Goal: Task Accomplishment & Management: Manage account settings

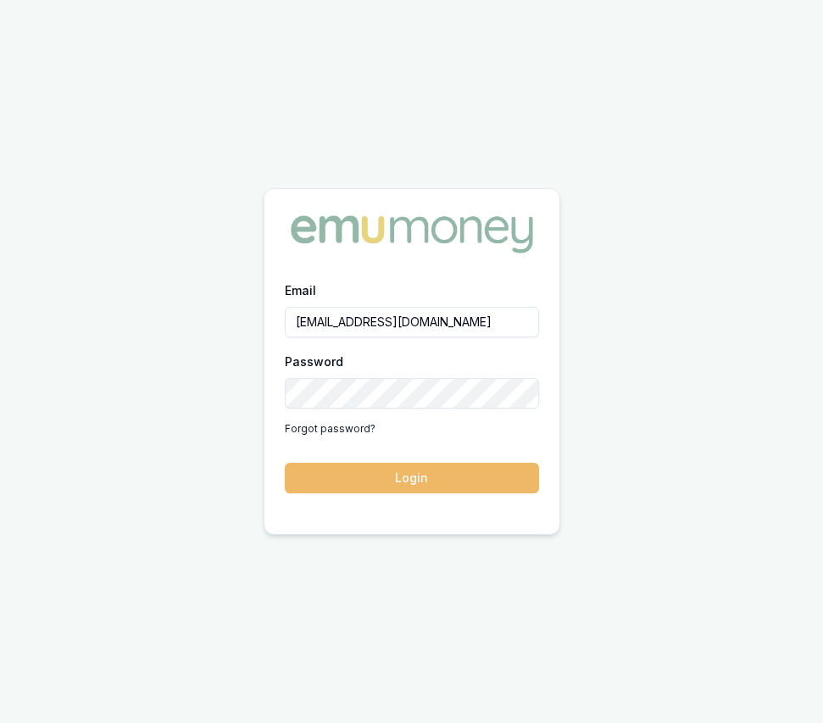
click at [428, 472] on button "Login" at bounding box center [412, 478] width 254 height 31
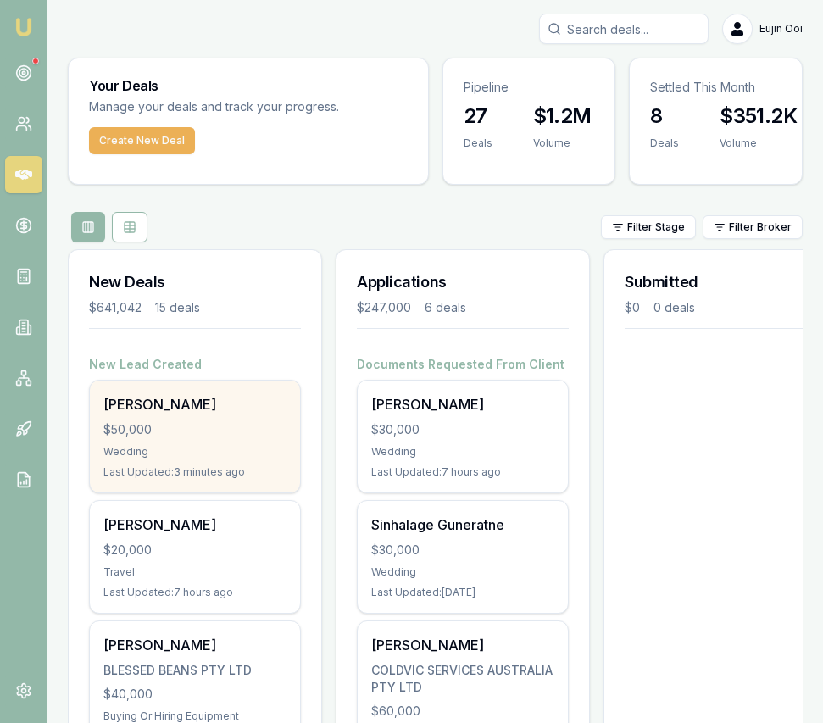
click at [248, 411] on div "Aisha Jee" at bounding box center [194, 404] width 183 height 20
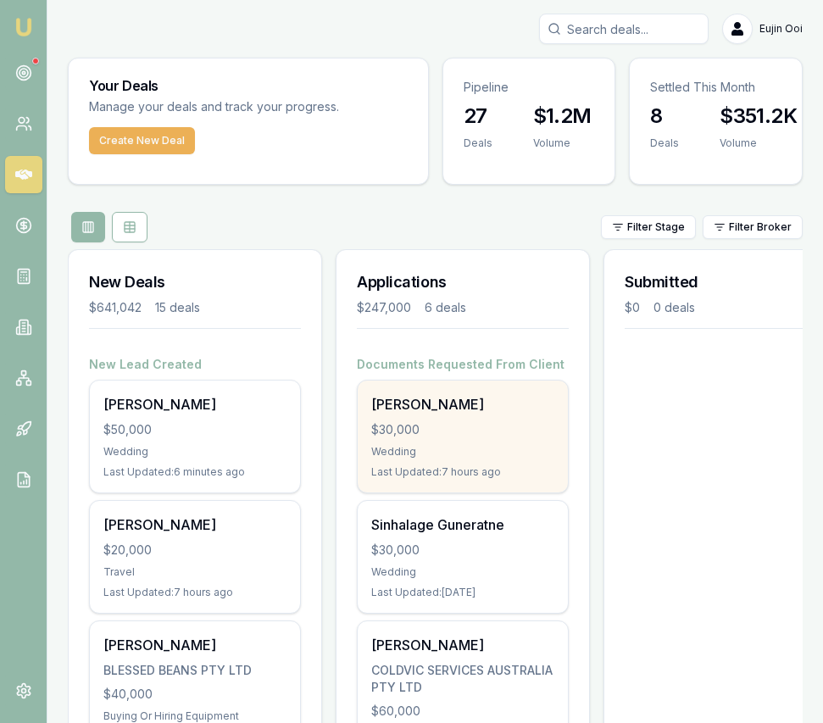
click at [498, 453] on div "Wedding" at bounding box center [462, 452] width 183 height 14
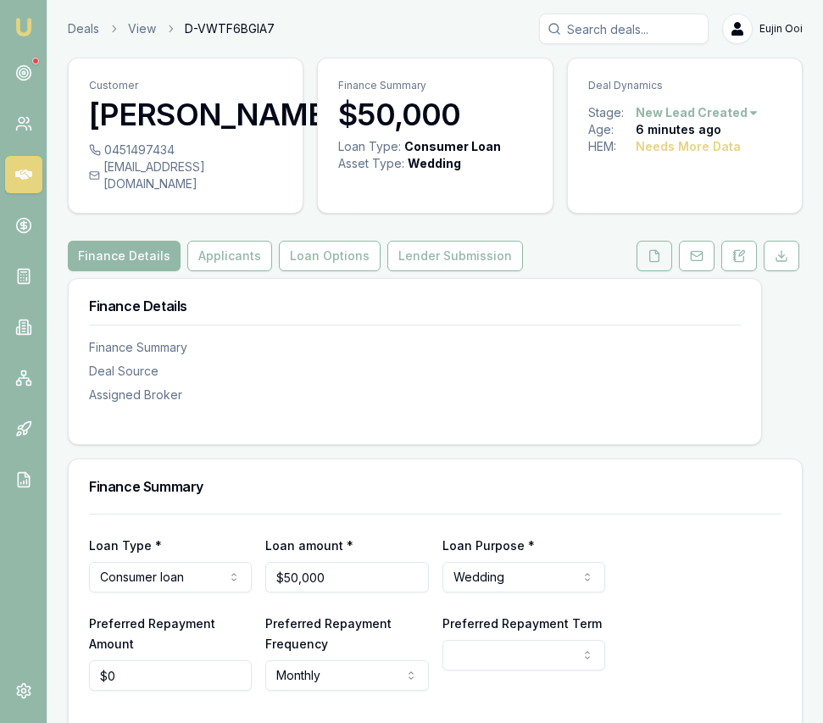
click at [646, 241] on button at bounding box center [655, 256] width 36 height 31
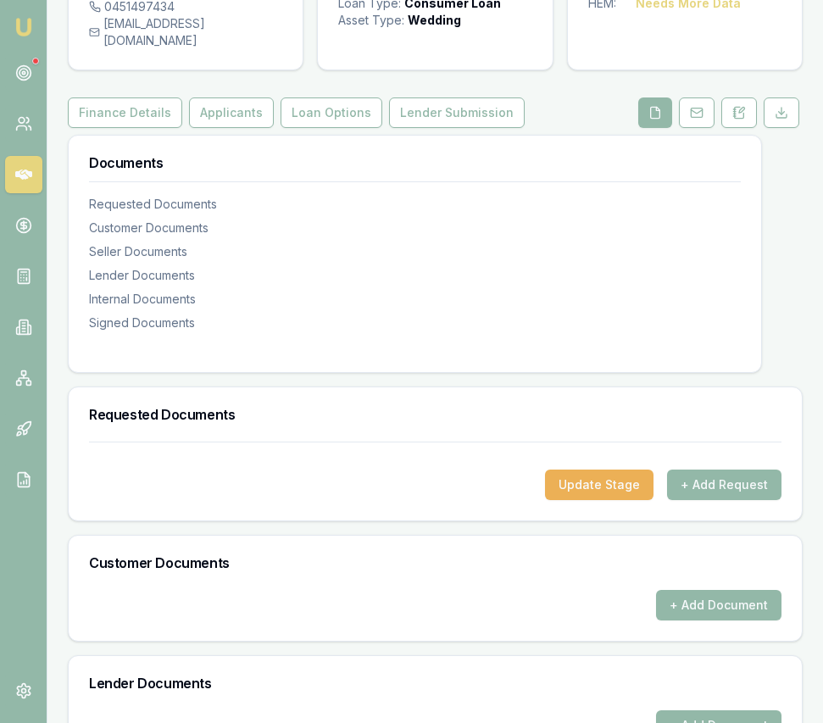
scroll to position [174, 0]
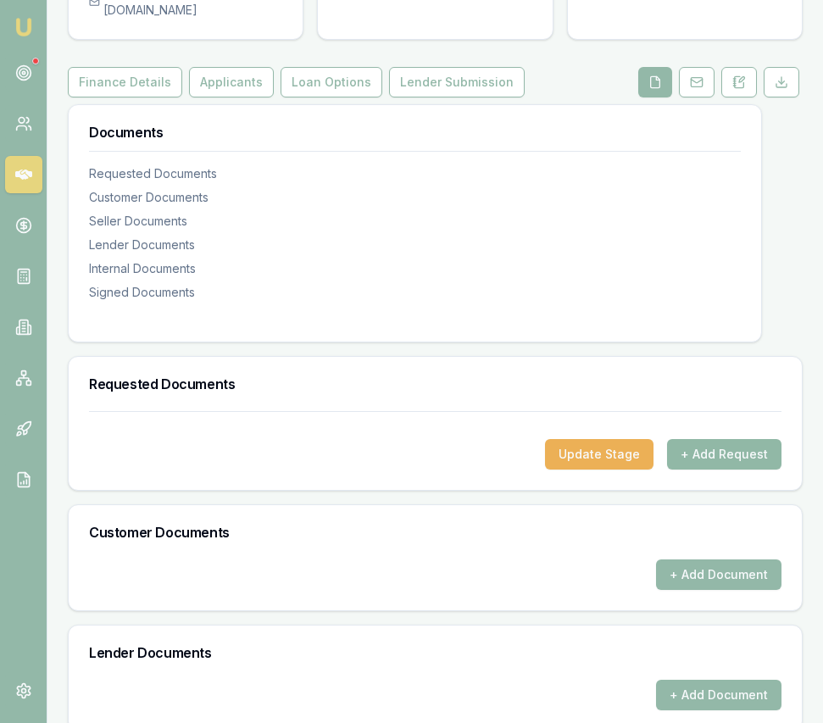
click at [694, 442] on button "+ Add Request" at bounding box center [724, 454] width 114 height 31
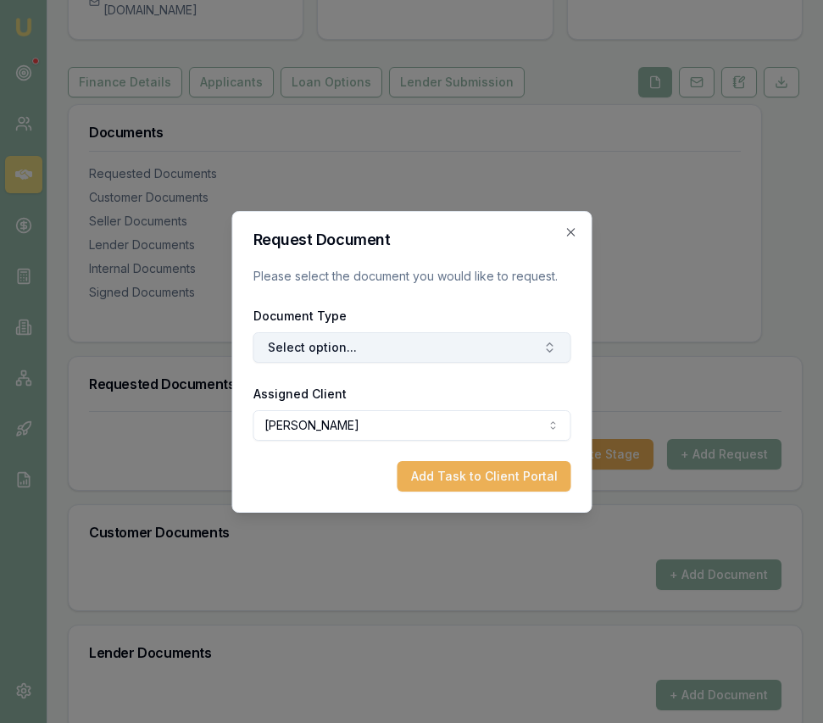
click at [372, 337] on button "Select option..." at bounding box center [412, 347] width 318 height 31
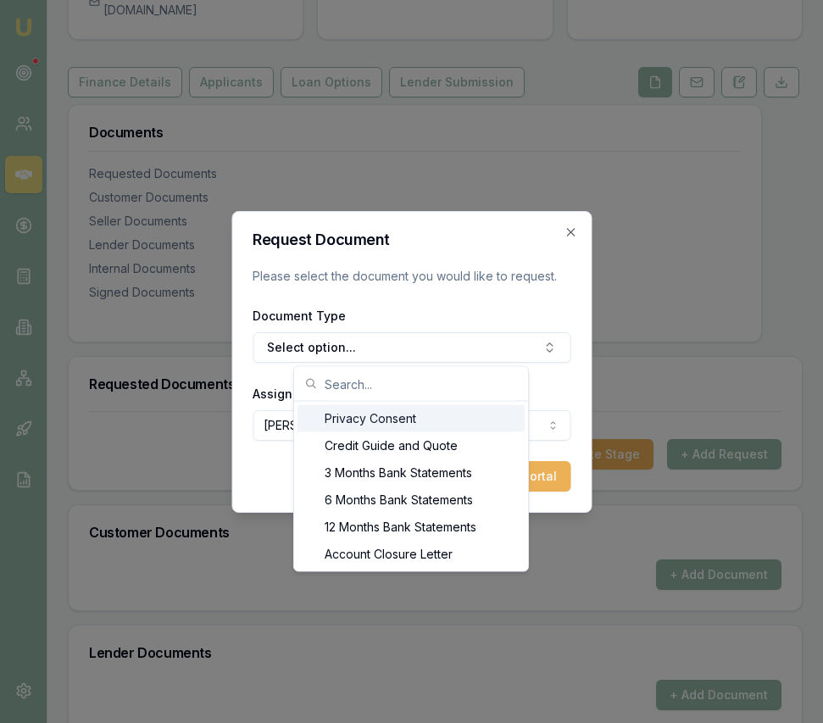
click at [384, 419] on div "Privacy Consent" at bounding box center [411, 418] width 227 height 27
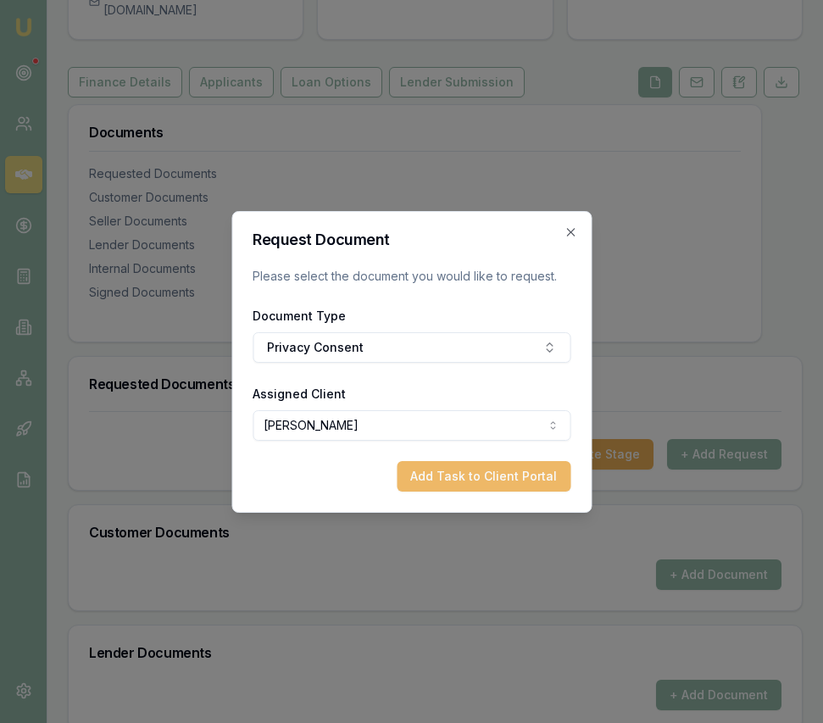
click at [526, 470] on button "Add Task to Client Portal" at bounding box center [484, 476] width 174 height 31
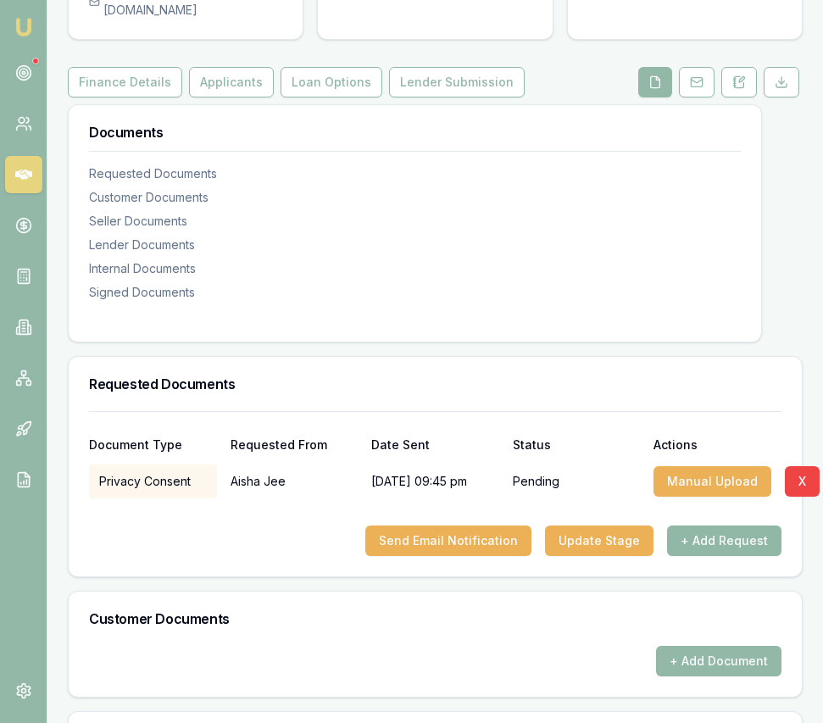
click at [755, 526] on button "+ Add Request" at bounding box center [724, 541] width 114 height 31
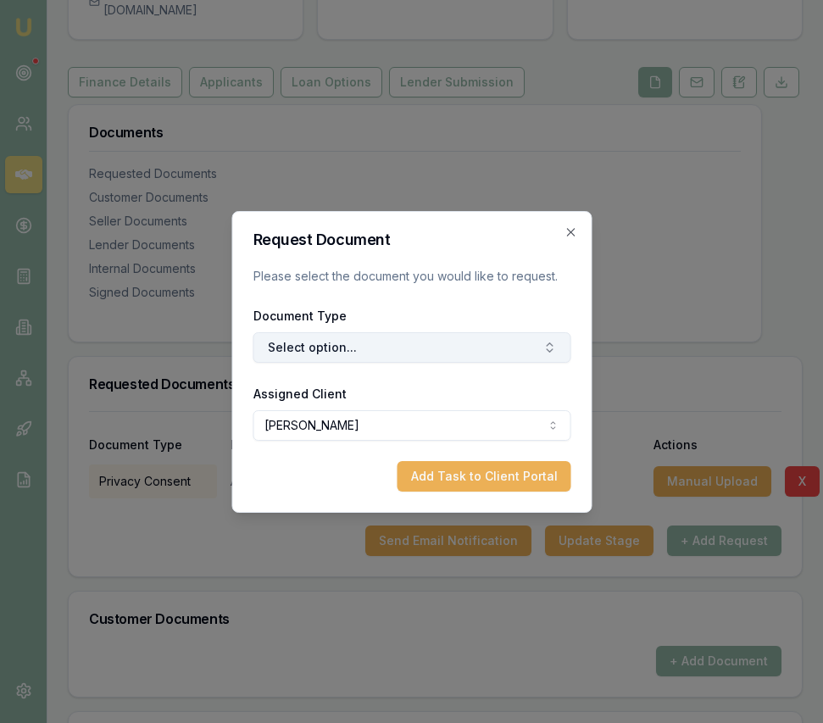
click at [428, 348] on button "Select option..." at bounding box center [412, 347] width 318 height 31
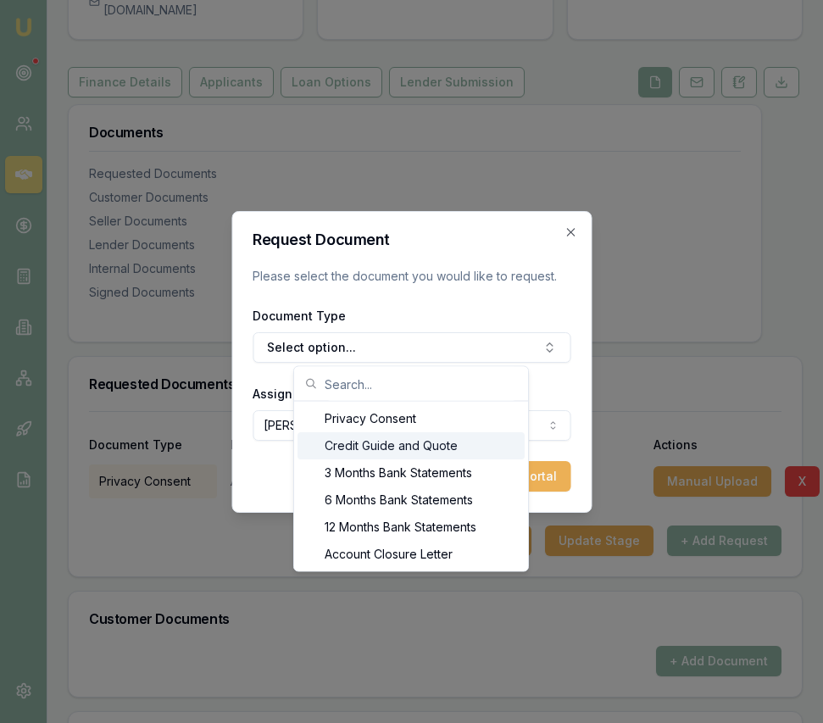
click at [415, 449] on div "Credit Guide and Quote" at bounding box center [411, 445] width 227 height 27
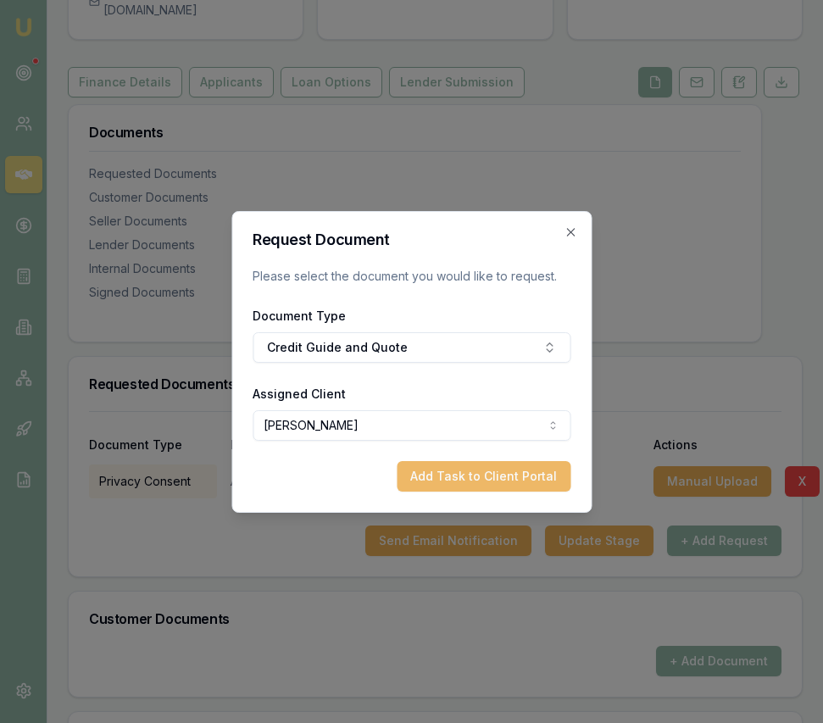
click at [474, 480] on button "Add Task to Client Portal" at bounding box center [484, 476] width 174 height 31
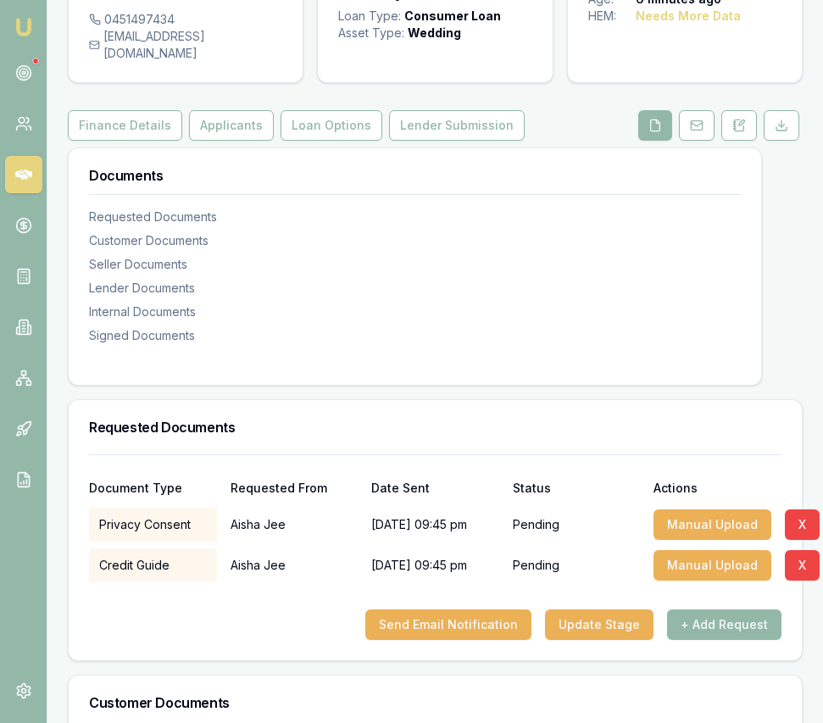
scroll to position [139, 0]
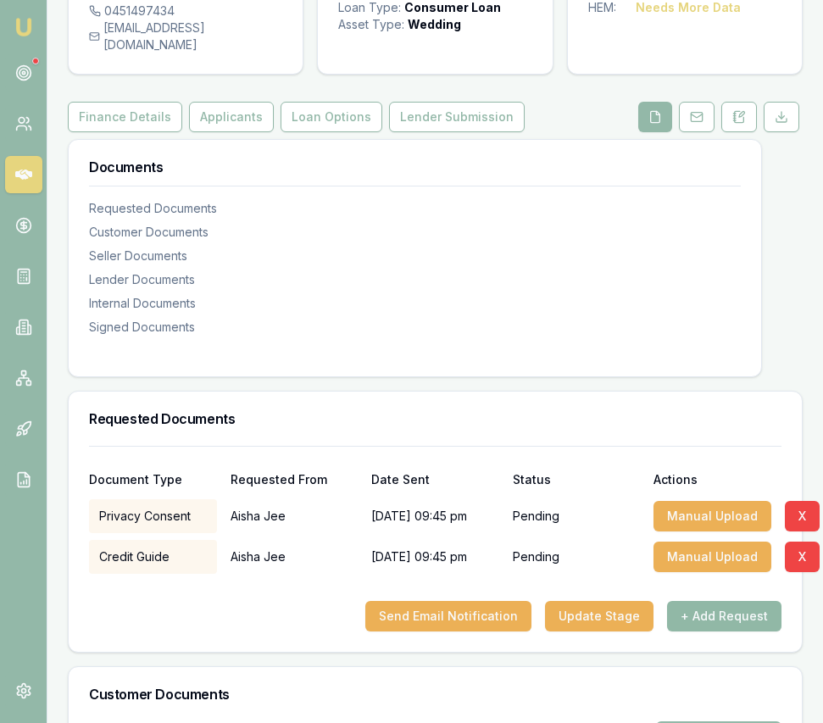
click at [728, 601] on button "+ Add Request" at bounding box center [724, 616] width 114 height 31
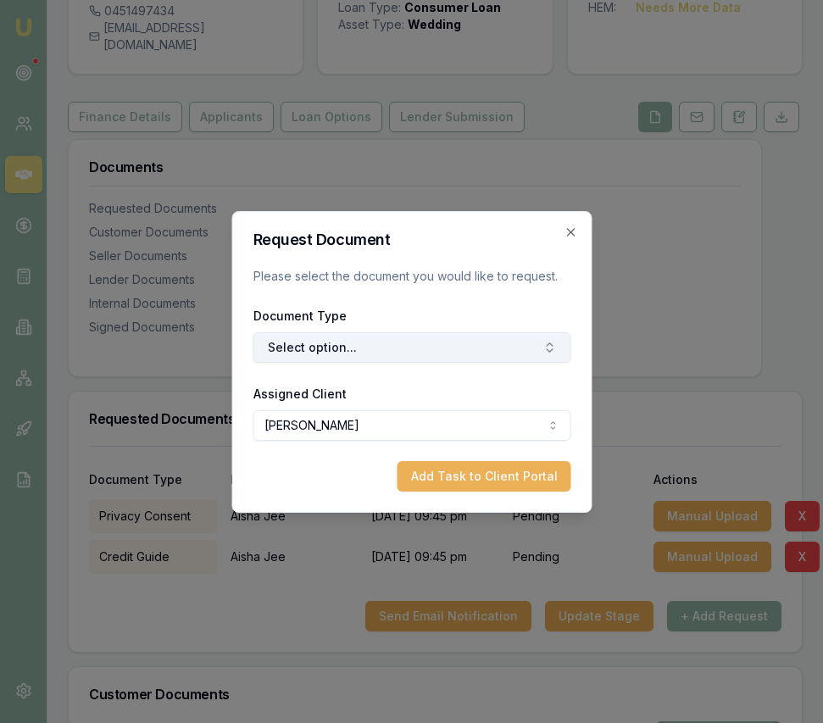
click at [410, 341] on button "Select option..." at bounding box center [412, 347] width 318 height 31
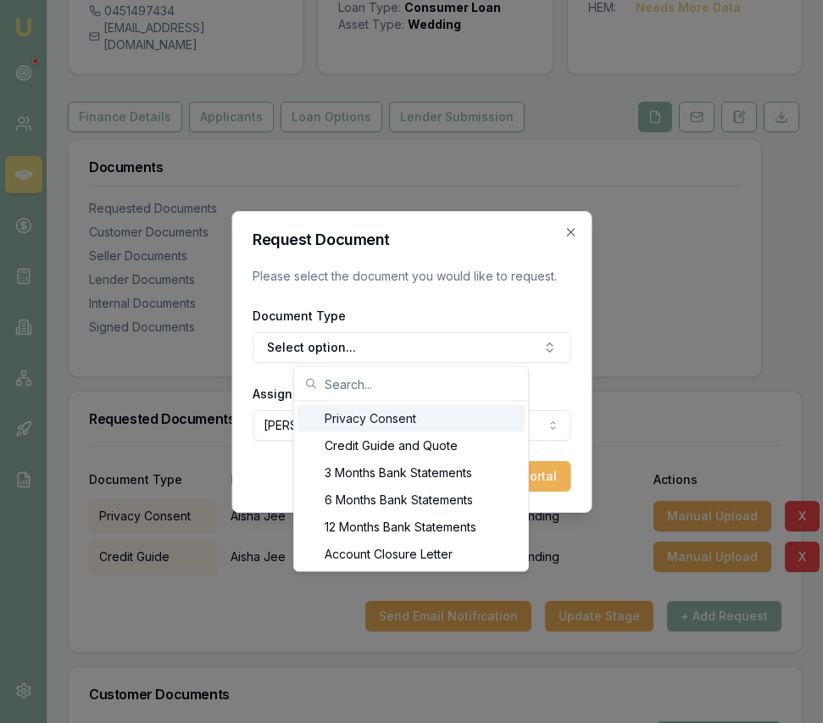
click at [585, 385] on div "Request Document Please select the document you would like to request. Document…" at bounding box center [411, 362] width 360 height 302
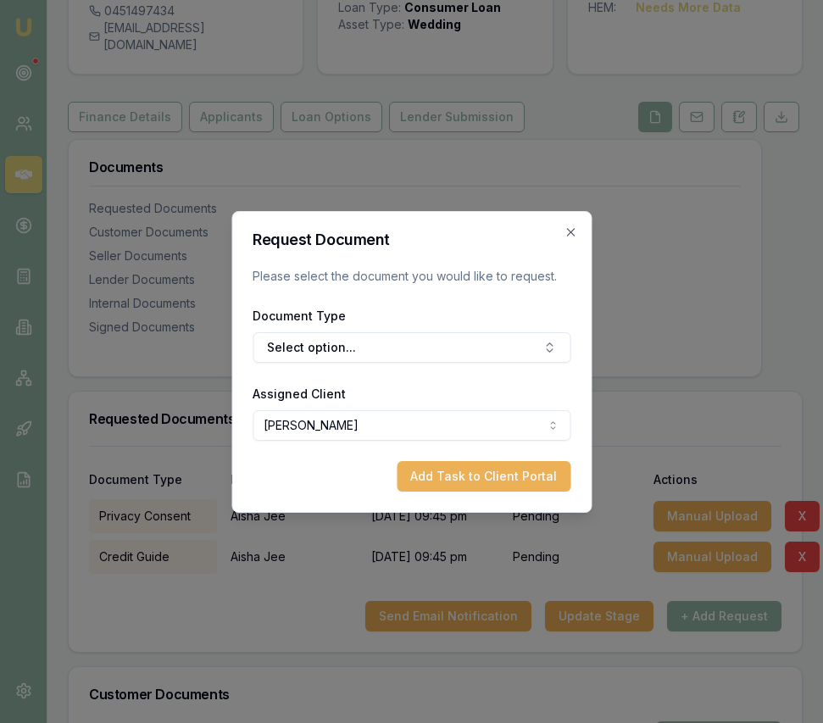
click at [570, 220] on div "Request Document Please select the document you would like to request. Document…" at bounding box center [411, 362] width 360 height 302
click at [571, 232] on icon "button" at bounding box center [570, 232] width 8 height 8
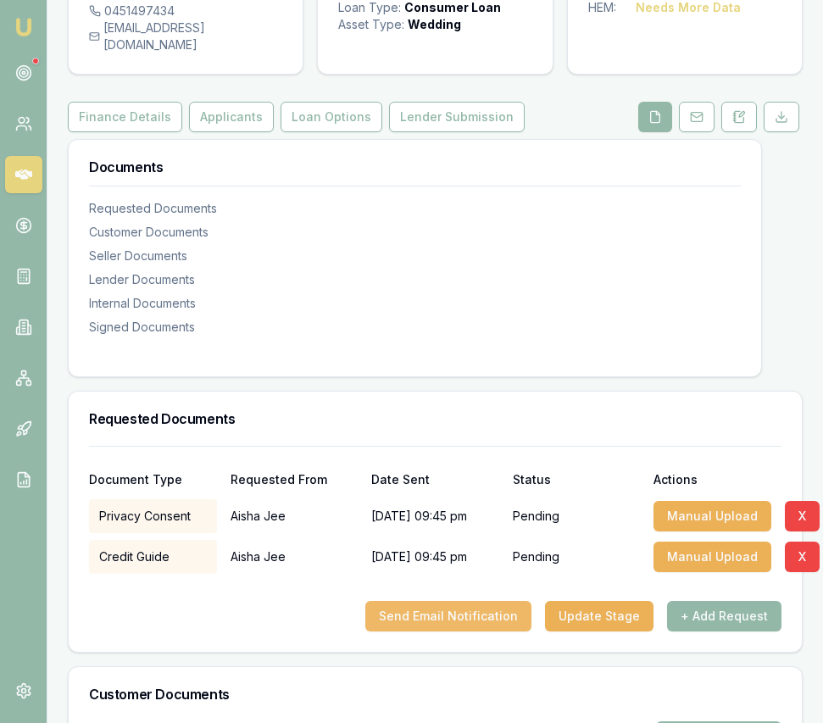
click at [504, 601] on button "Send Email Notification" at bounding box center [448, 616] width 166 height 31
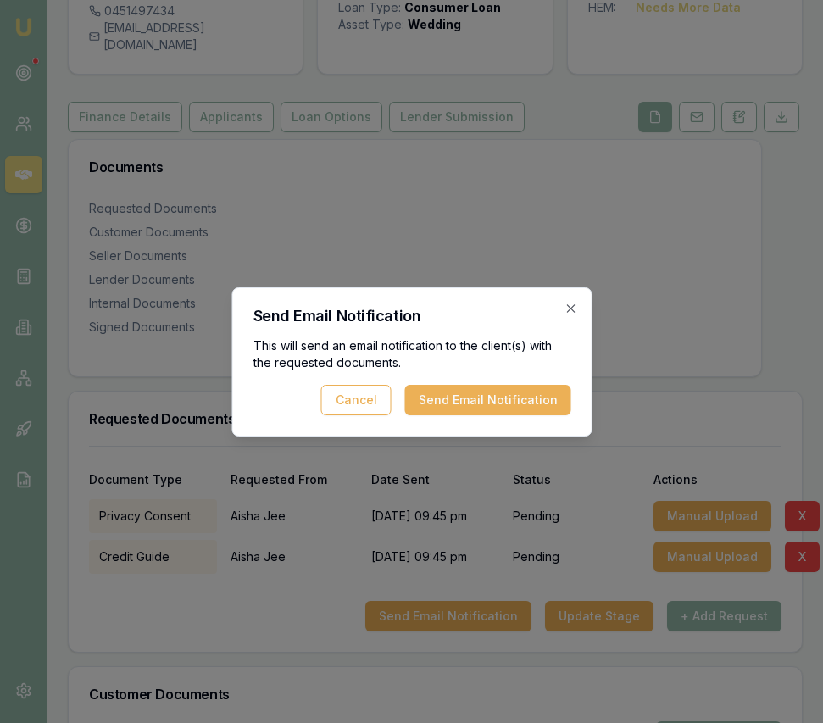
click at [481, 400] on button "Send Email Notification" at bounding box center [487, 400] width 166 height 31
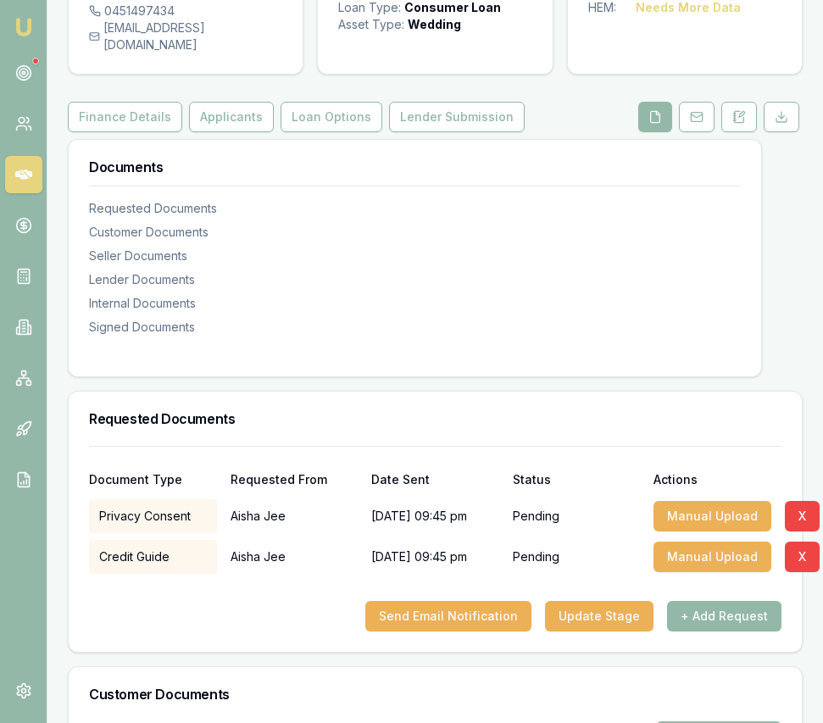
scroll to position [0, 0]
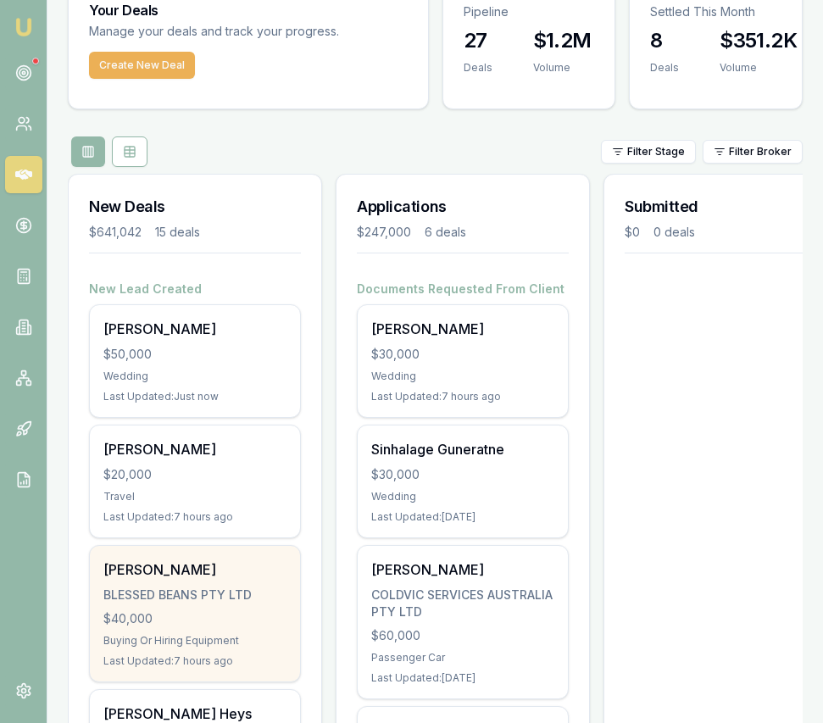
scroll to position [75, 0]
click at [261, 600] on div "BLESSED BEANS PTY LTD" at bounding box center [194, 596] width 183 height 17
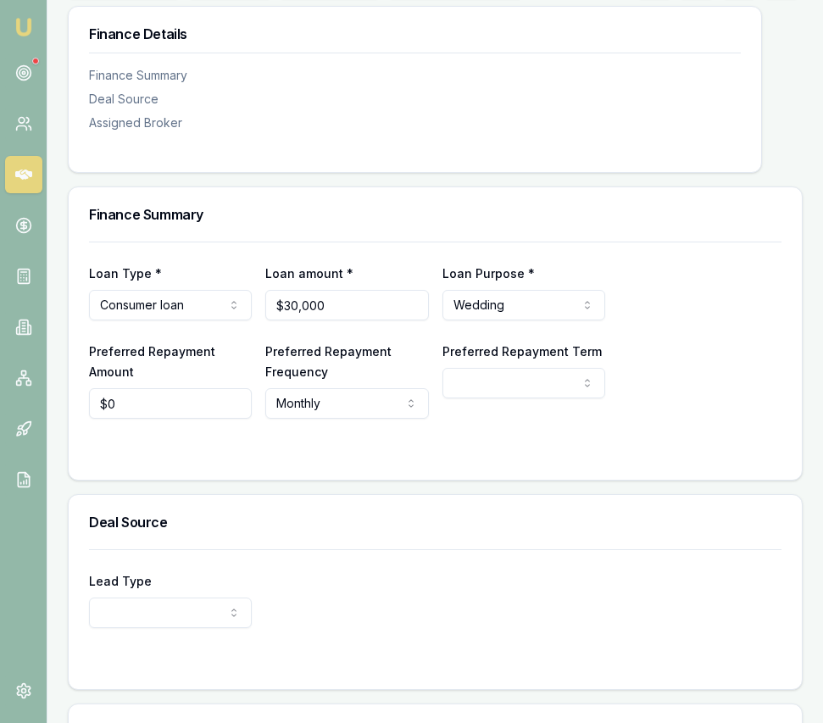
scroll to position [496, 0]
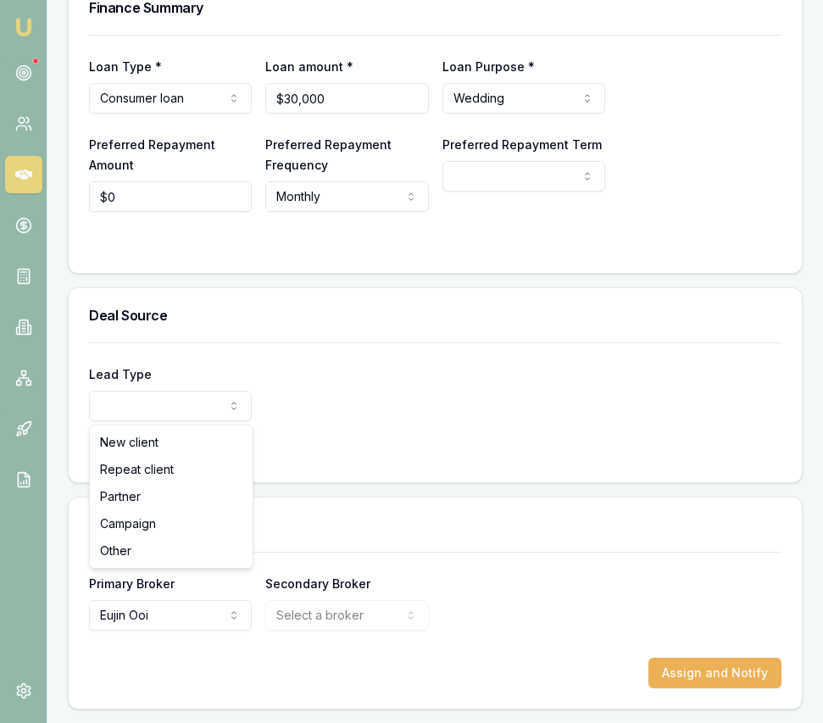
select select "PARTNER"
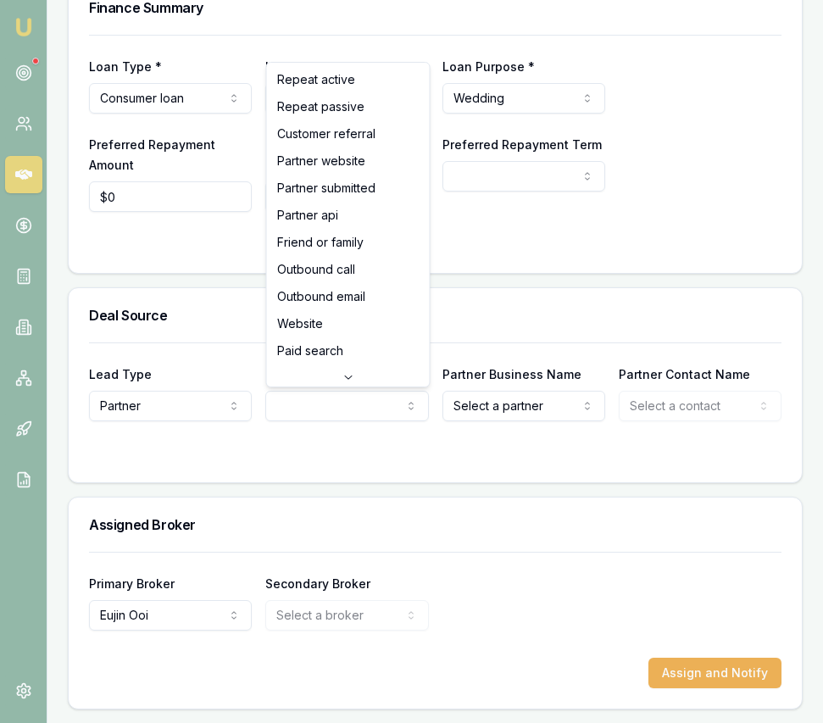
select select "PARTNER_SUBMITTED"
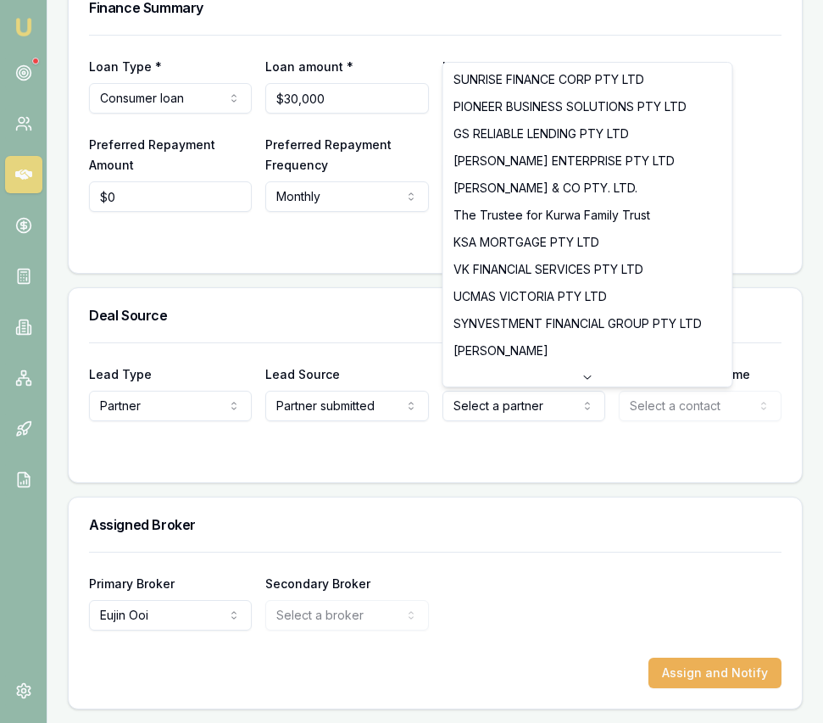
select select "GS RELIABLE LENDING PTY LTD"
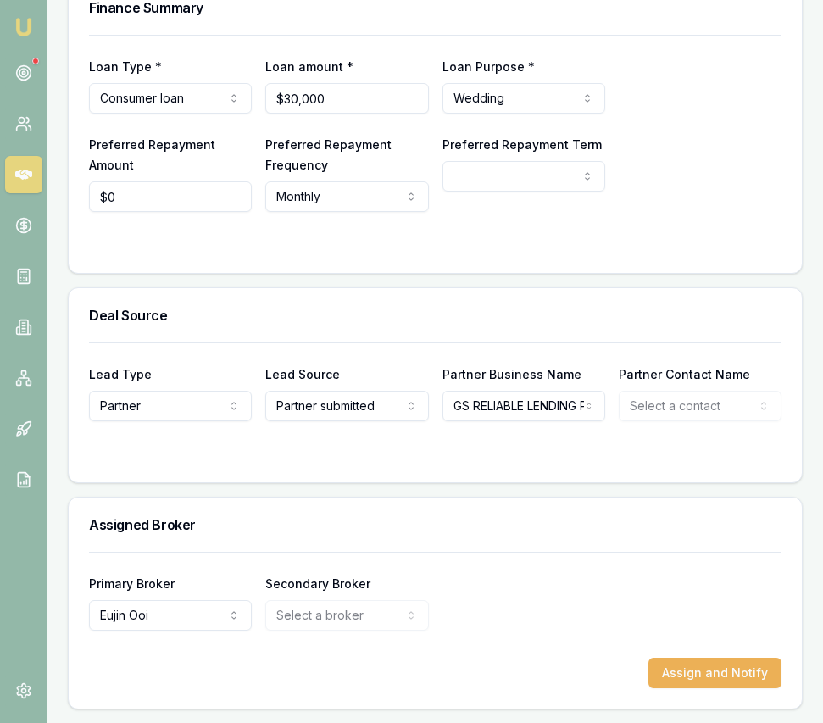
click at [503, 328] on div "Deal Source" at bounding box center [435, 315] width 733 height 54
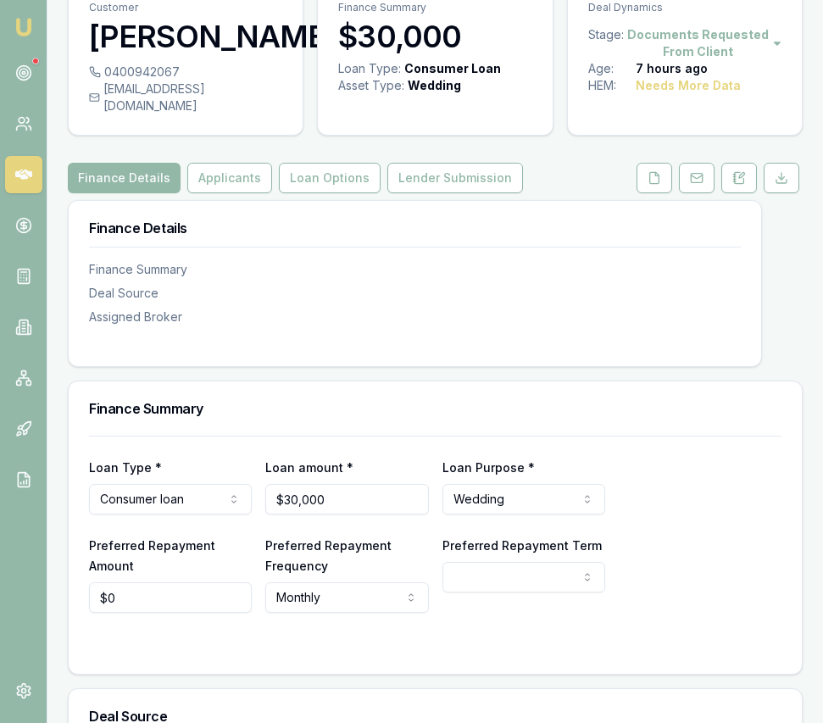
scroll to position [75, 0]
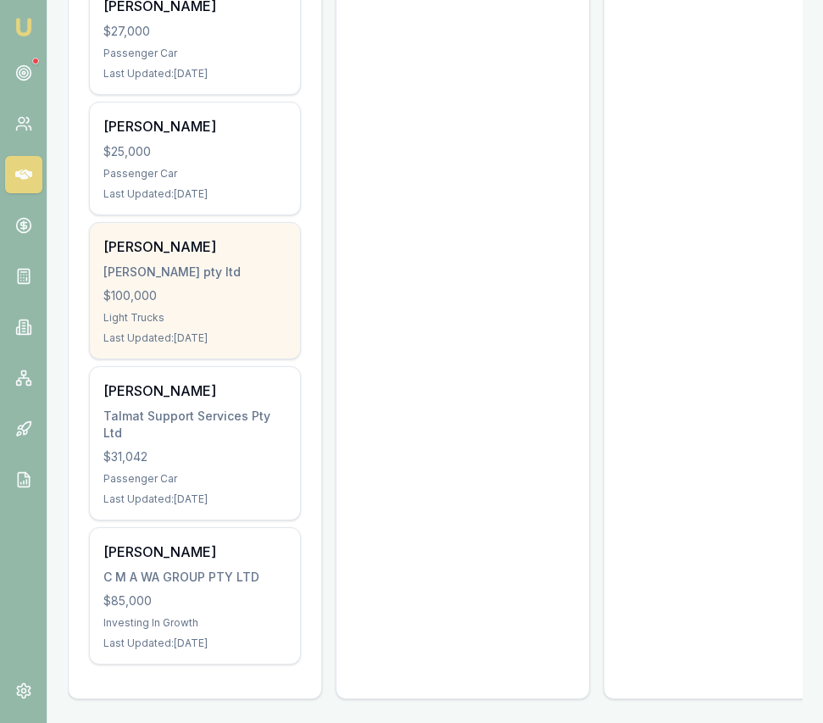
scroll to position [1718, 0]
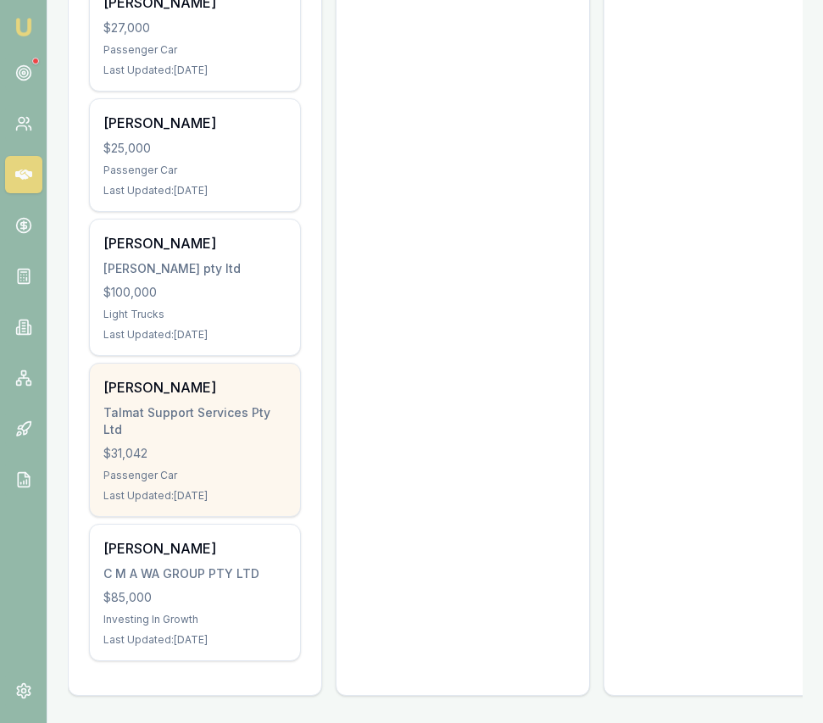
click at [242, 432] on div "Talmat Support Services Pty Ltd" at bounding box center [194, 421] width 183 height 34
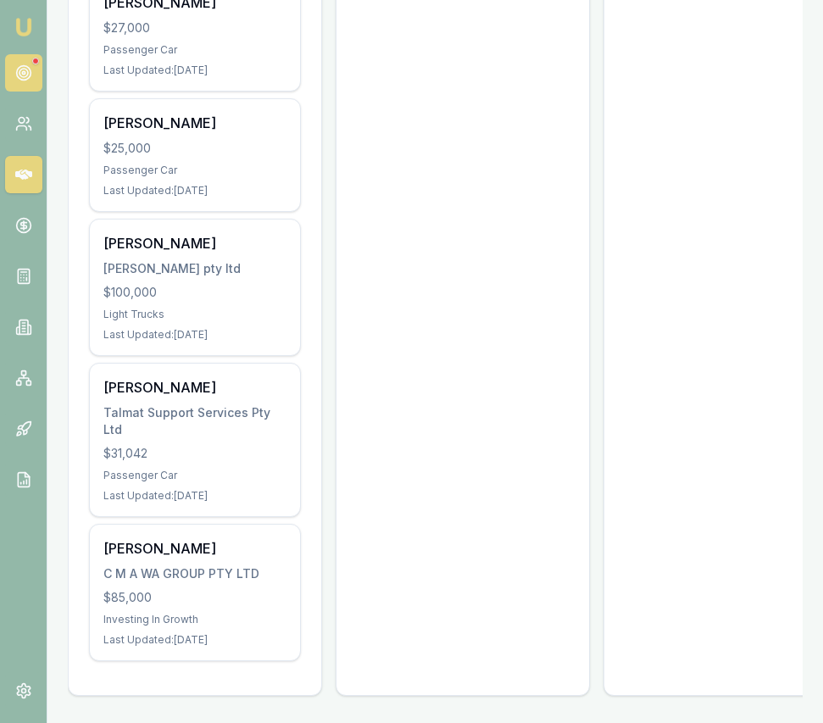
click at [25, 84] on link at bounding box center [23, 72] width 37 height 37
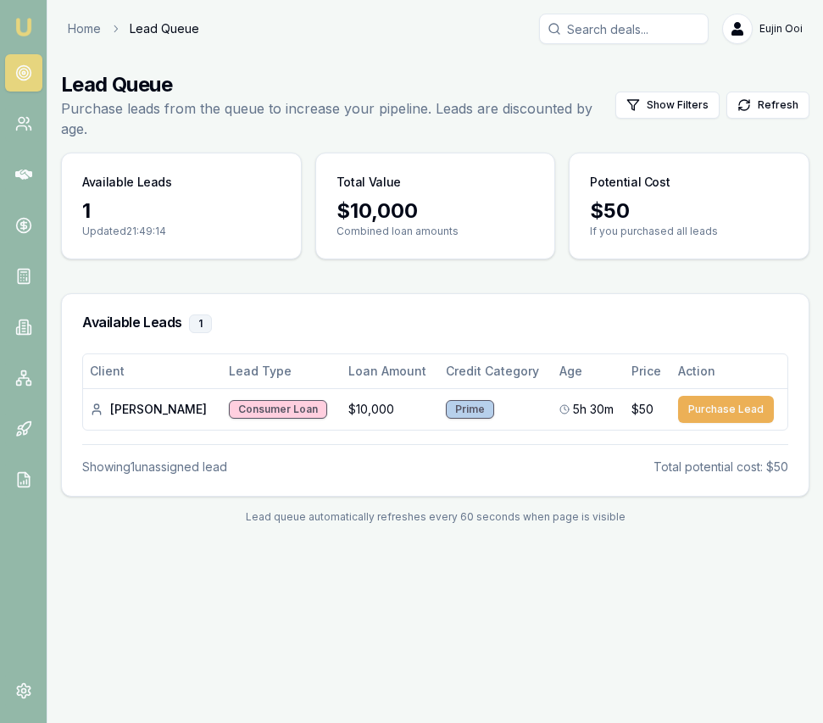
click at [14, 25] on img at bounding box center [24, 27] width 20 height 20
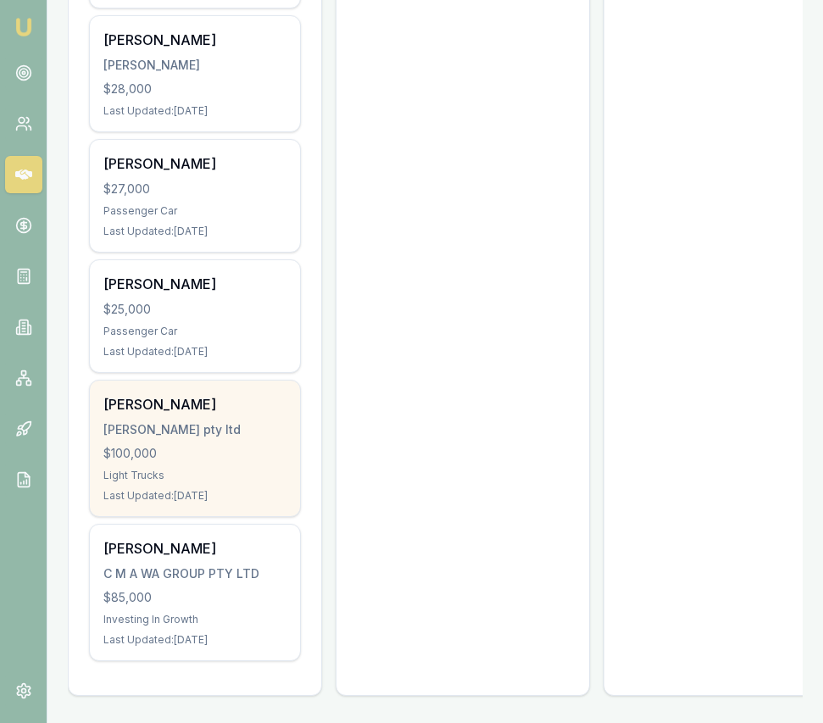
scroll to position [0, 2]
click at [288, 476] on div "Arshpreet singh nijjer pty ltd $100,000 Light Trucks Last Updated: 22 days ago" at bounding box center [193, 449] width 210 height 136
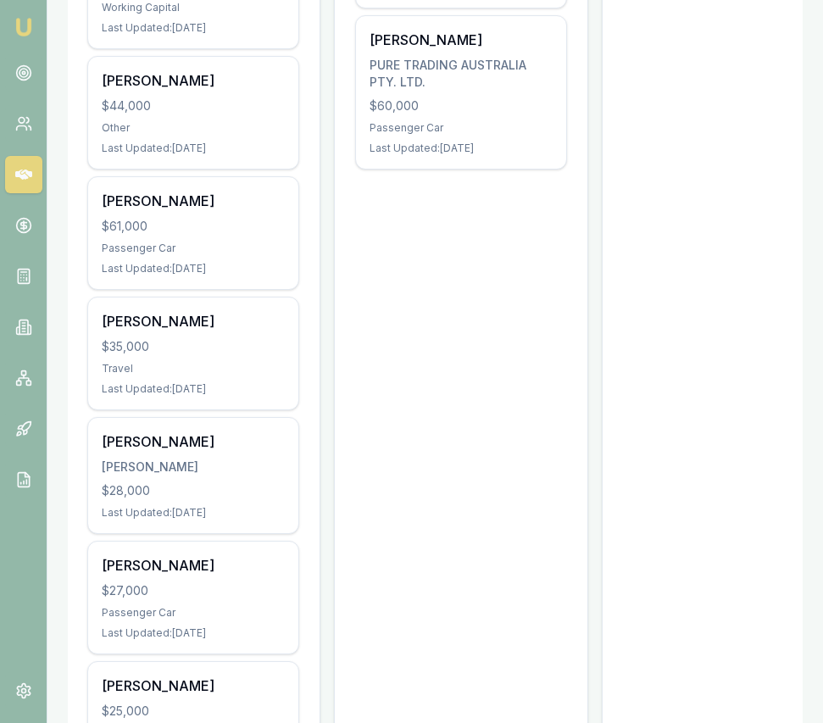
scroll to position [997, 0]
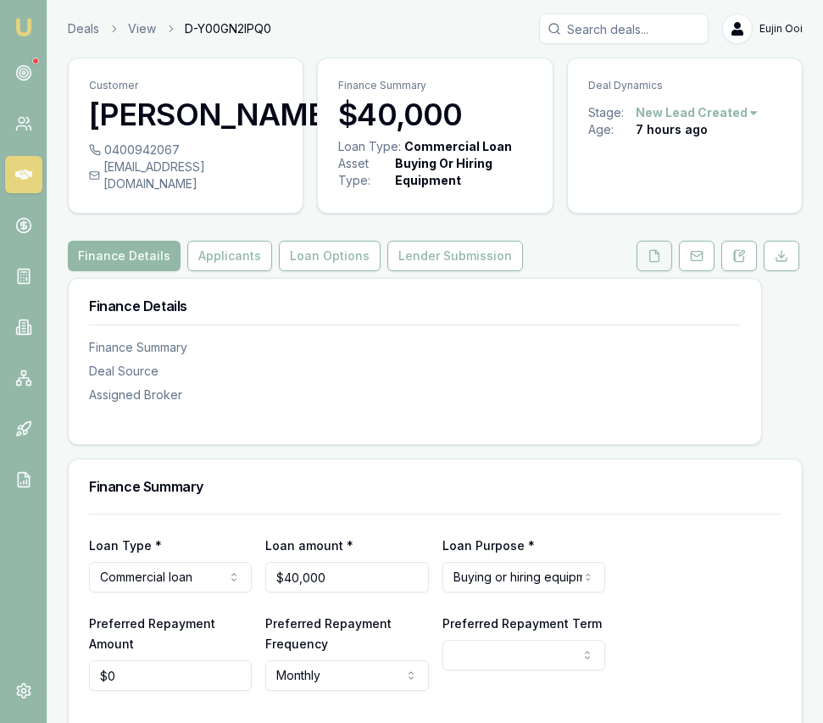
drag, startPoint x: 632, startPoint y: 276, endPoint x: 643, endPoint y: 271, distance: 11.4
click at [633, 271] on link at bounding box center [654, 256] width 42 height 31
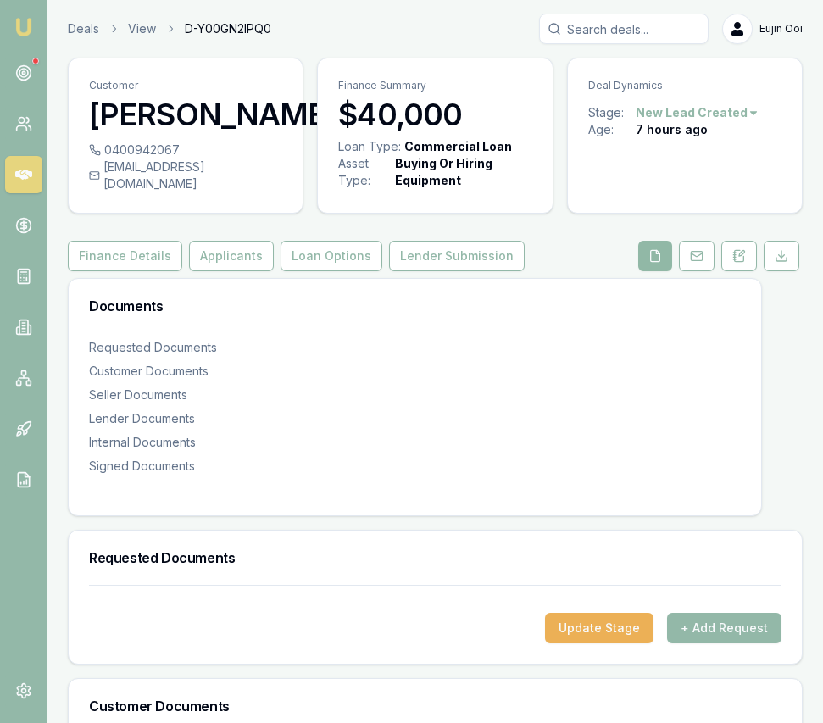
click at [652, 263] on icon at bounding box center [656, 256] width 14 height 14
click at [660, 121] on div "7 hours ago" at bounding box center [672, 129] width 72 height 17
click at [660, 112] on html "Emu Broker Deals View D-Y00GN2IPQ0 [PERSON_NAME] Toggle Menu Customer [PERSON_N…" at bounding box center [411, 361] width 823 height 723
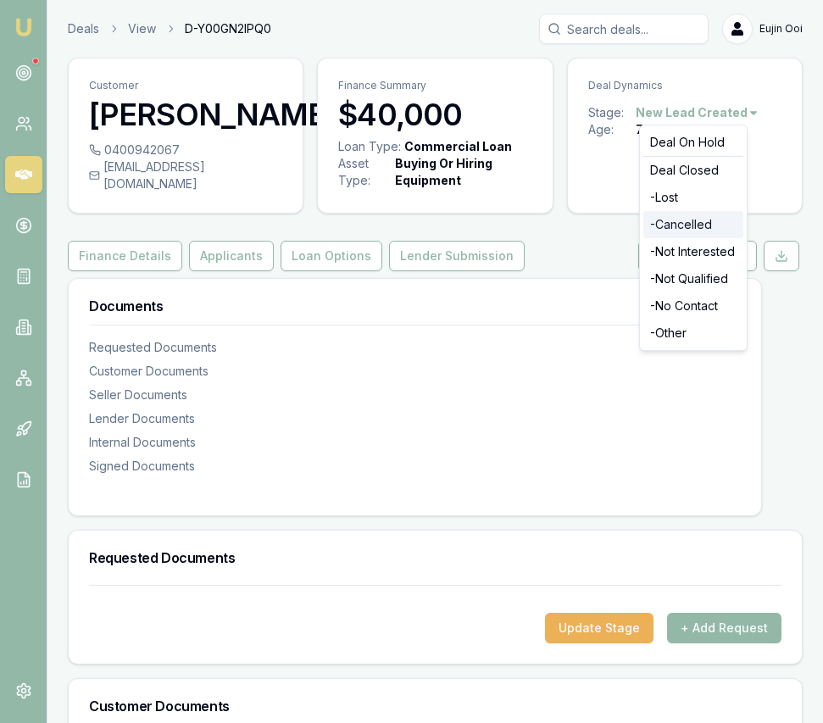
click at [690, 220] on div "- Cancelled" at bounding box center [694, 224] width 100 height 27
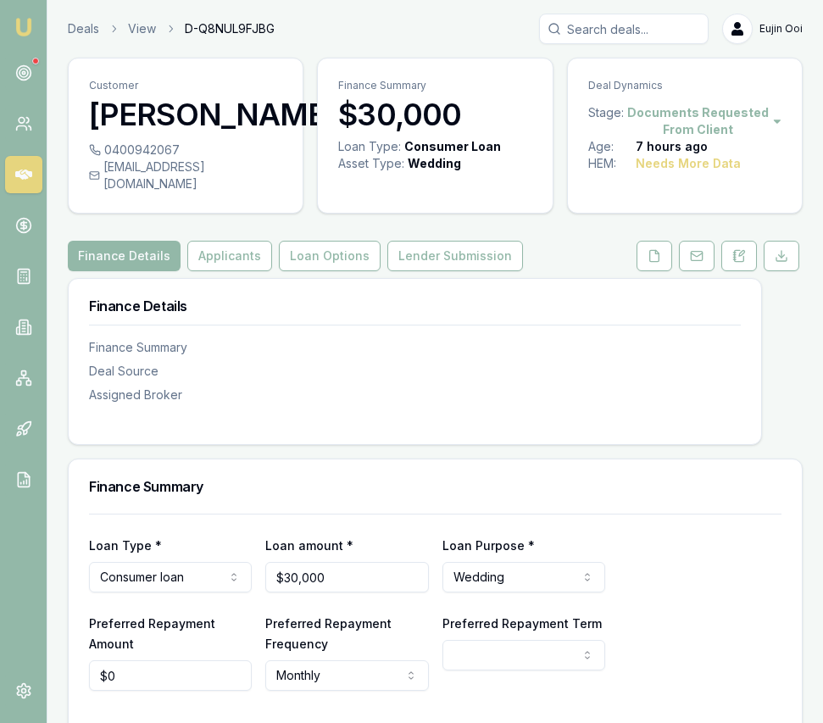
scroll to position [496, 0]
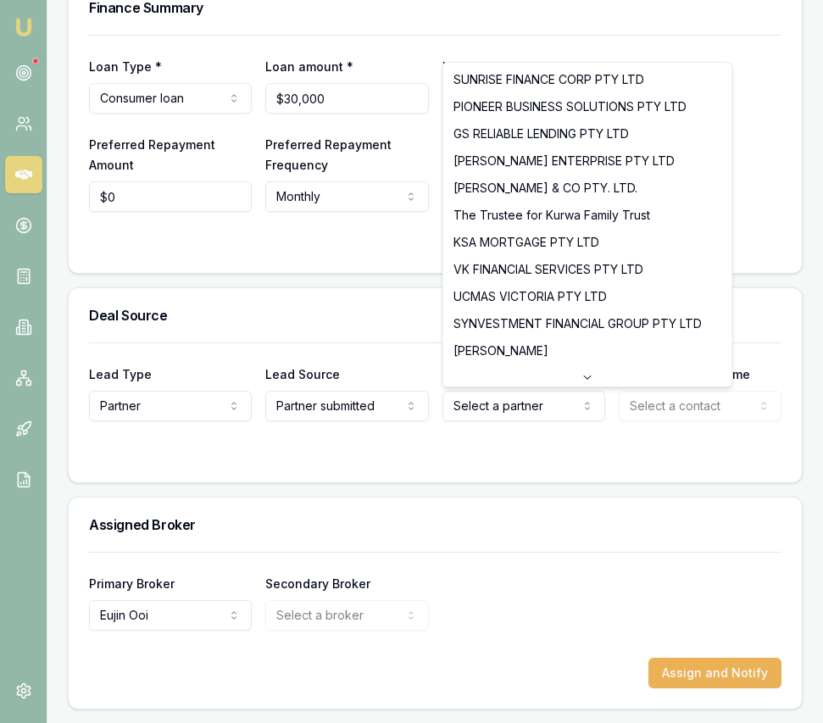
select select "GS RELIABLE LENDING PTY LTD"
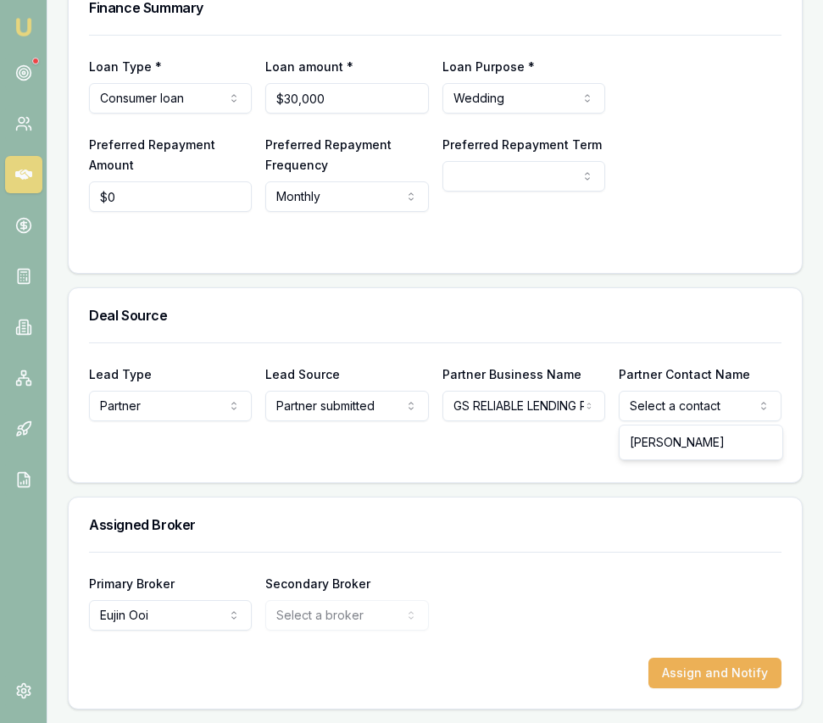
select select "Geeta Sethi"
click at [468, 291] on div "Deal Source" at bounding box center [435, 315] width 733 height 54
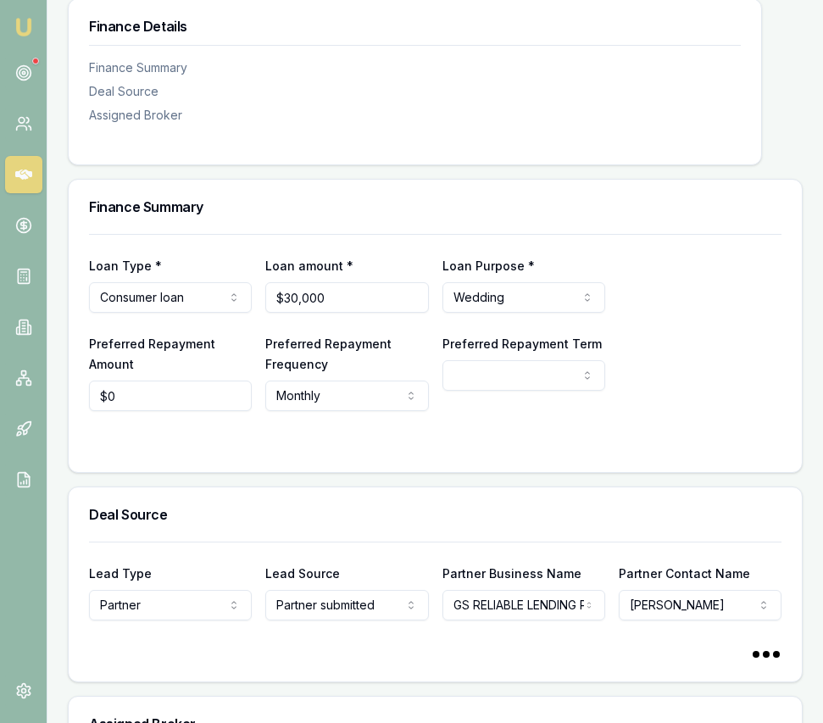
scroll to position [327, 0]
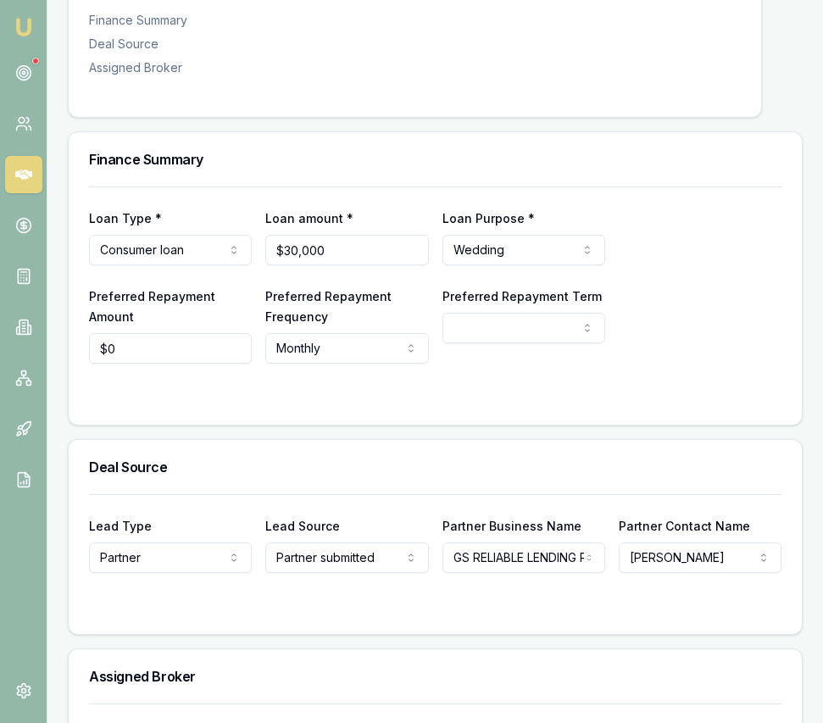
click at [502, 330] on html "Emu Broker Deals View D-Q8NUL9FJBG Eujin Ooi Toggle Menu Customer BHUPINDER SIN…" at bounding box center [411, 34] width 823 height 723
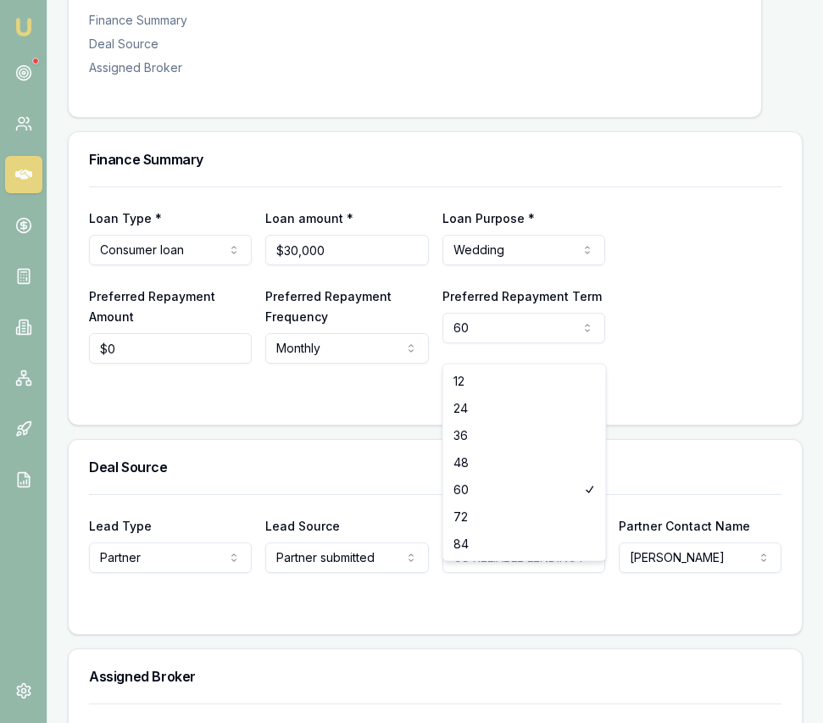
click at [488, 343] on html "Emu Broker Deals View D-Q8NUL9FJBG Eujin Ooi Toggle Menu Customer BHUPINDER SIN…" at bounding box center [411, 34] width 823 height 723
select select "84"
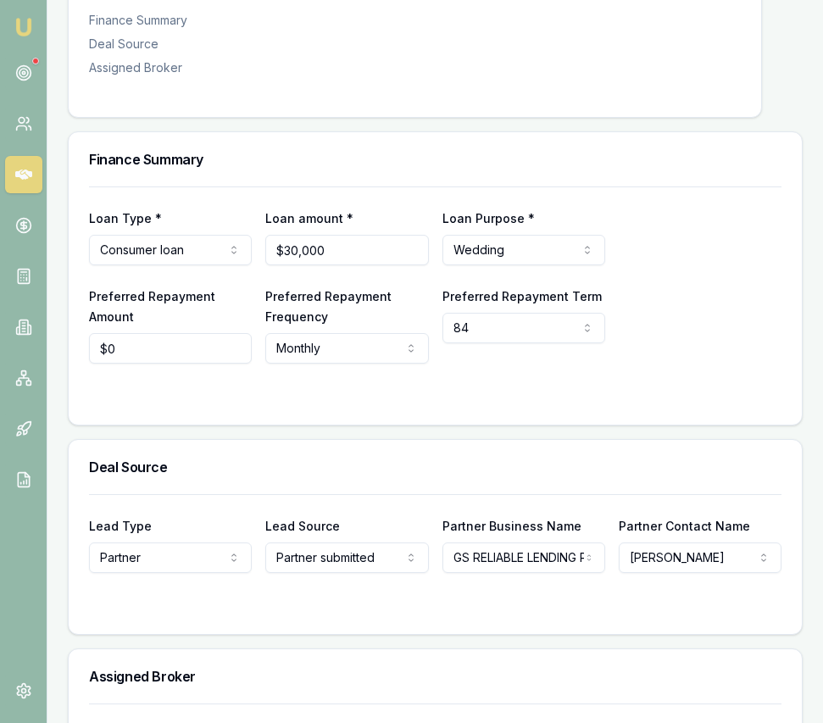
click at [652, 287] on div "Loan Type * Consumer loan Consumer loan Consumer asset Commercial loan Commerci…" at bounding box center [435, 275] width 693 height 177
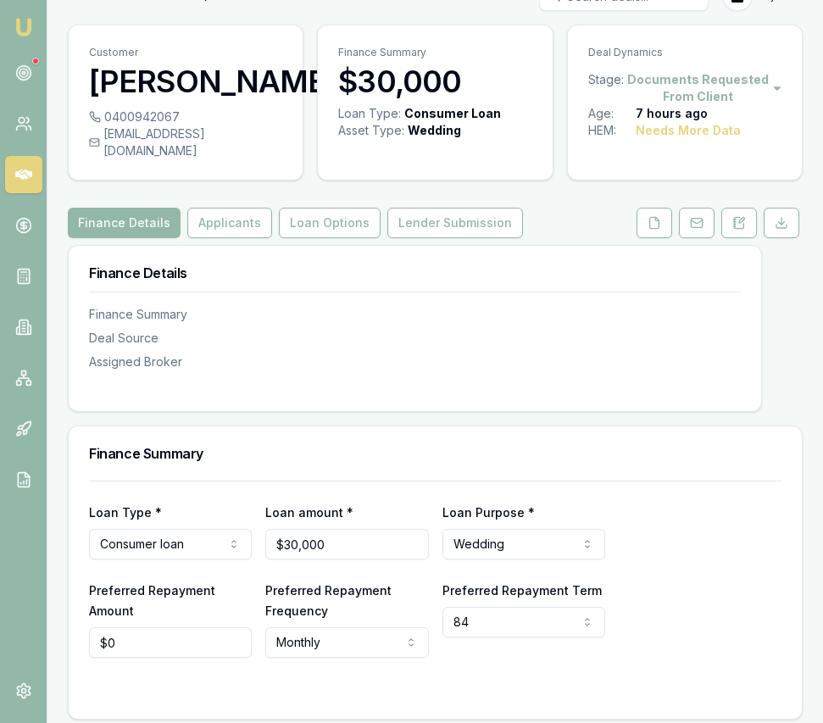
scroll to position [0, 0]
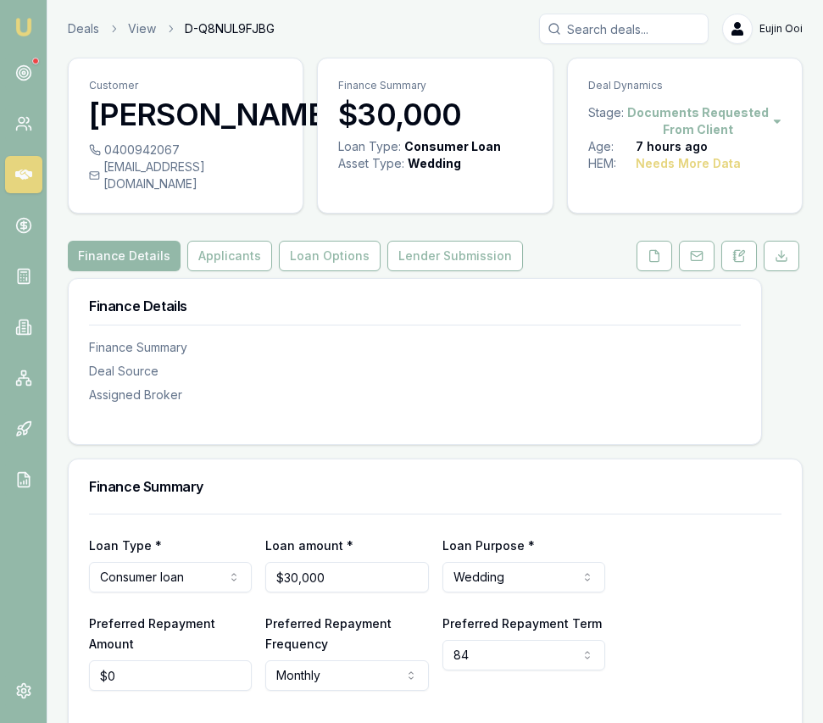
click at [652, 271] on button at bounding box center [655, 256] width 36 height 31
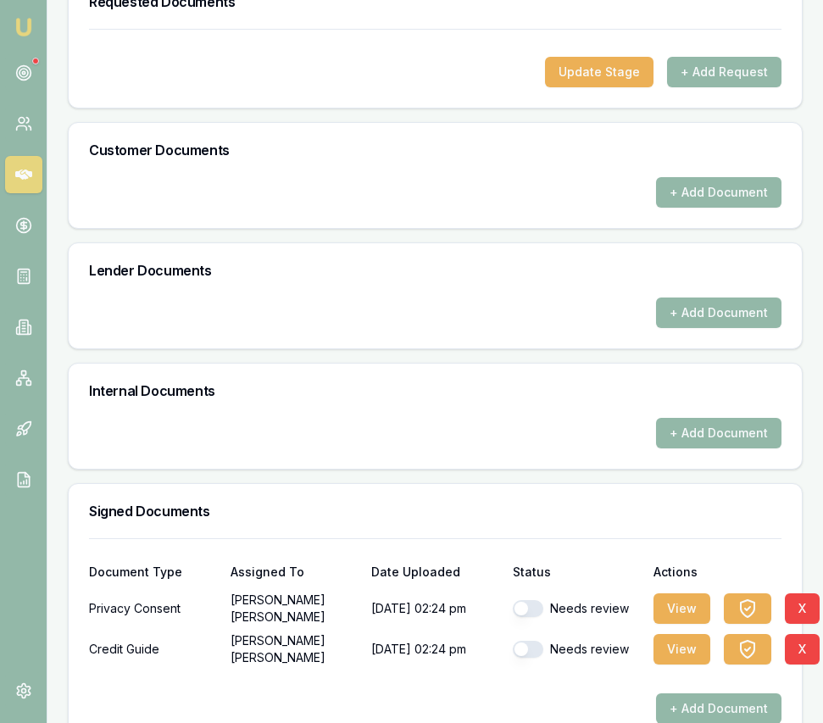
scroll to position [554, 0]
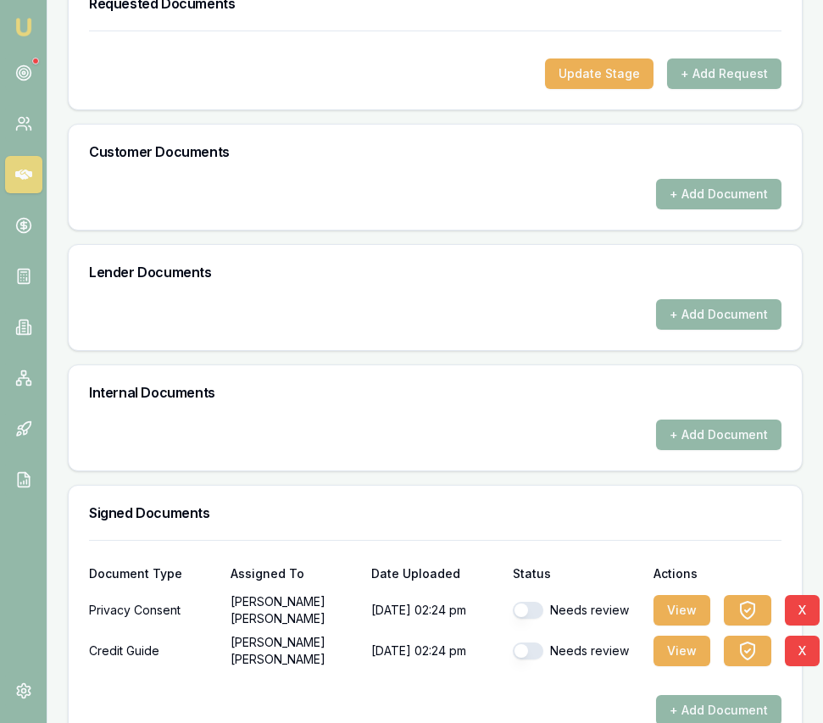
click at [536, 619] on button "button" at bounding box center [528, 610] width 31 height 17
checkbox input "true"
click at [529, 660] on button "button" at bounding box center [528, 651] width 31 height 17
checkbox input "true"
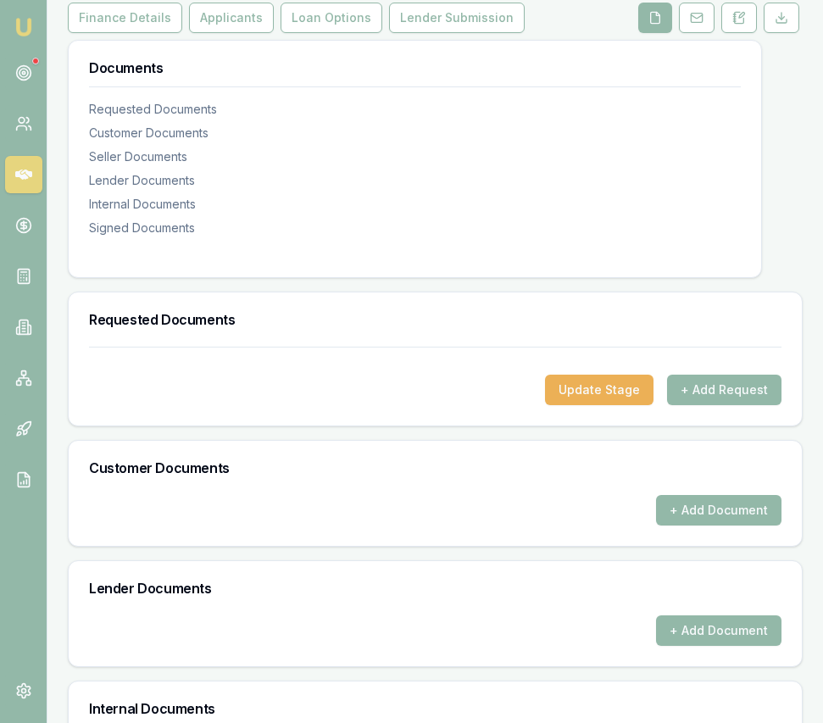
scroll to position [199, 0]
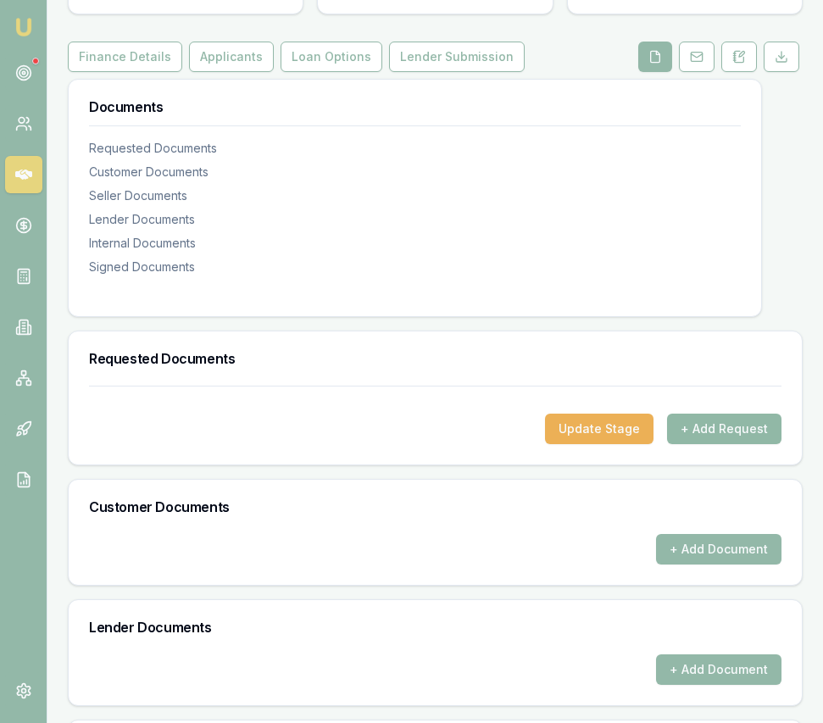
click at [716, 444] on button "+ Add Request" at bounding box center [724, 429] width 114 height 31
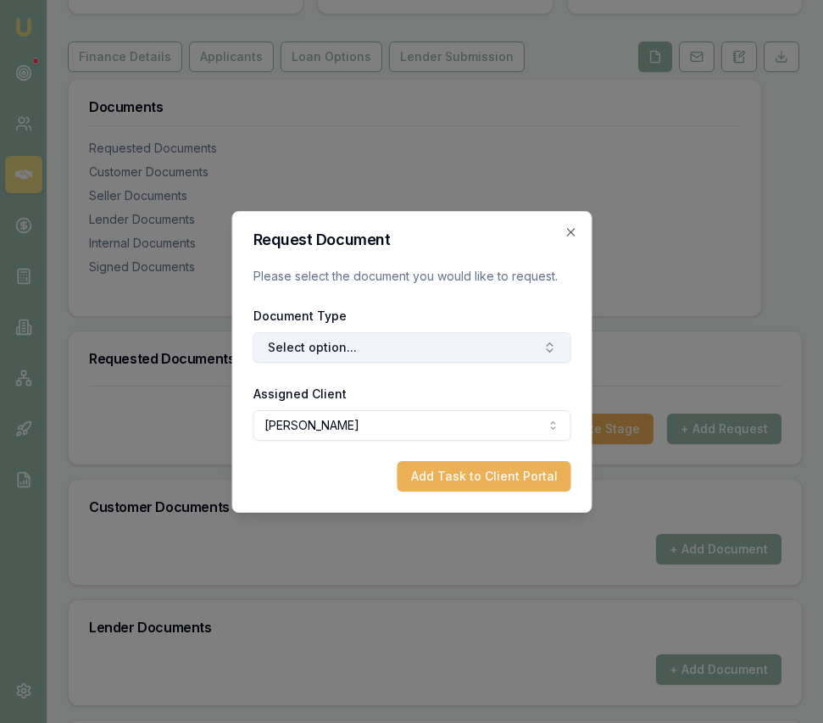
click at [458, 346] on button "Select option..." at bounding box center [412, 347] width 318 height 31
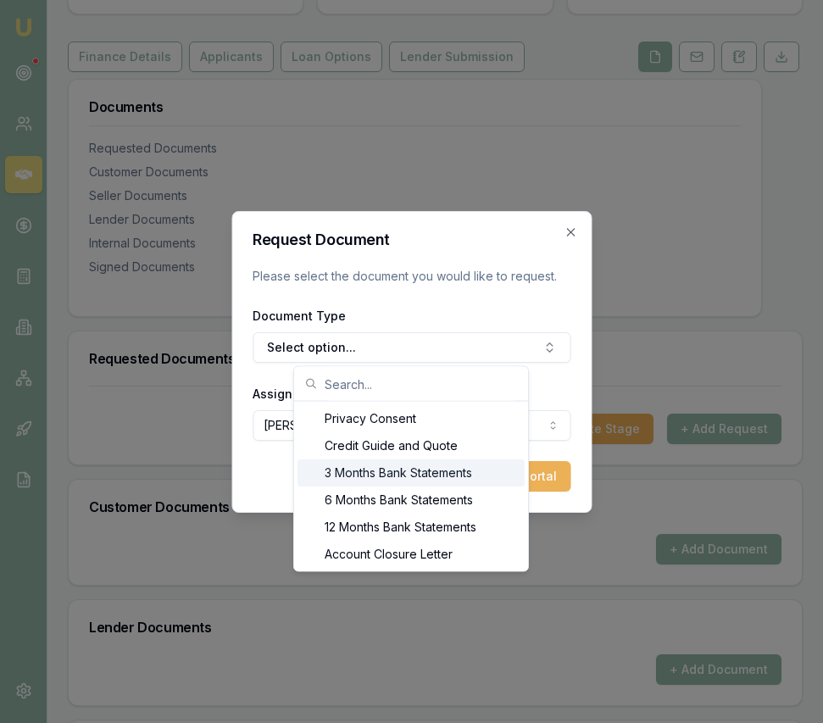
click at [466, 479] on div "3 Months Bank Statements" at bounding box center [411, 473] width 227 height 27
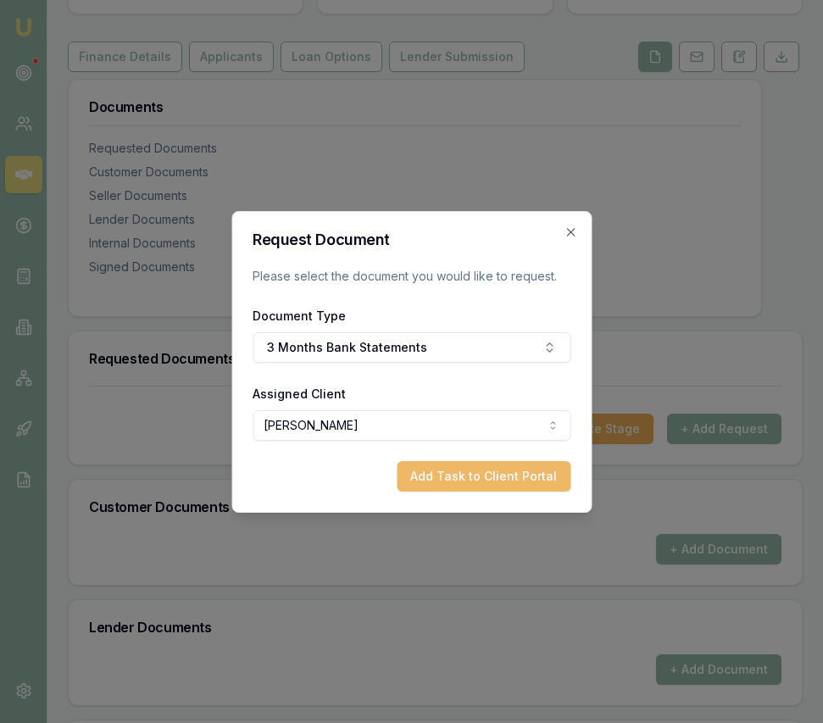
click at [466, 478] on button "Add Task to Client Portal" at bounding box center [484, 476] width 174 height 31
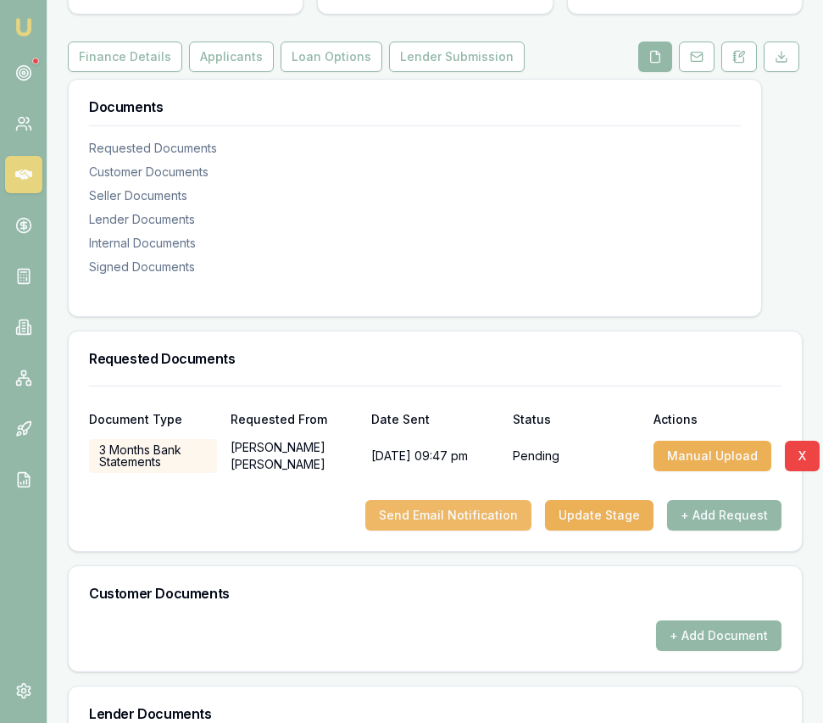
click at [486, 531] on button "Send Email Notification" at bounding box center [448, 515] width 166 height 31
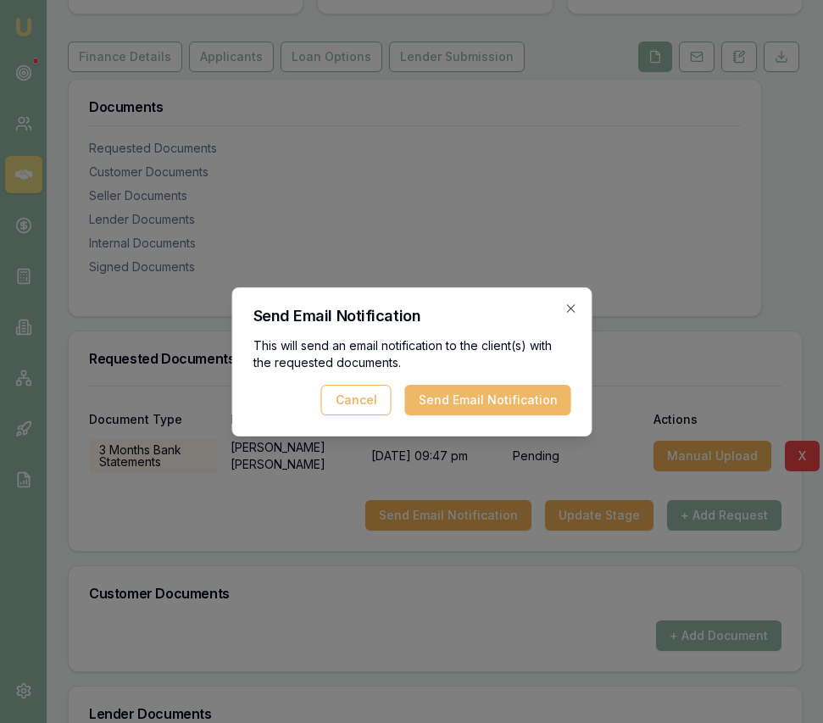
click at [469, 407] on button "Send Email Notification" at bounding box center [487, 400] width 166 height 31
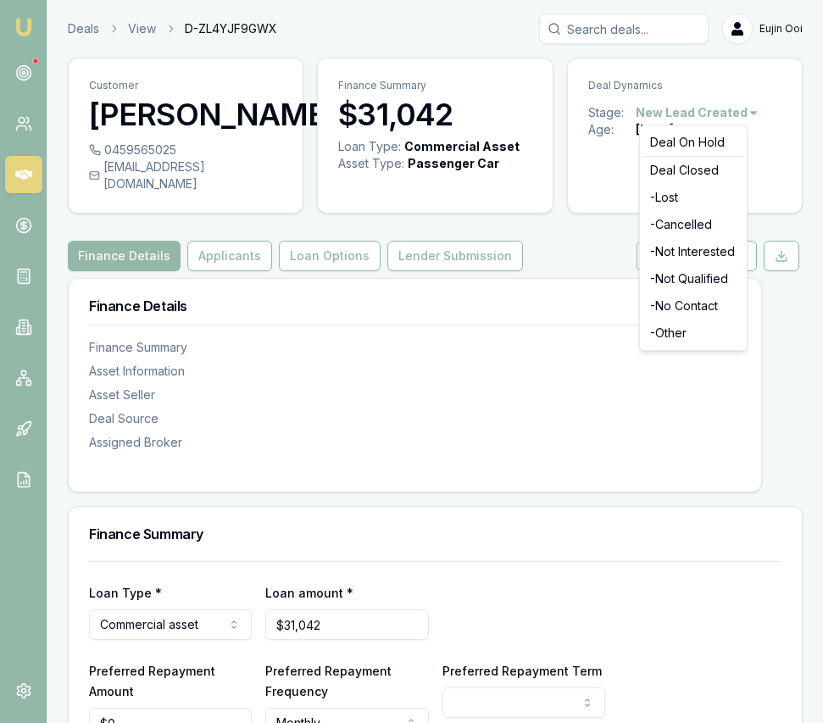
click at [716, 112] on html "Emu Broker Deals View D-ZL4YJF9GWX [PERSON_NAME] Toggle Menu Customer [PERSON_N…" at bounding box center [411, 361] width 823 height 723
click at [690, 222] on div "- Cancelled" at bounding box center [694, 224] width 100 height 27
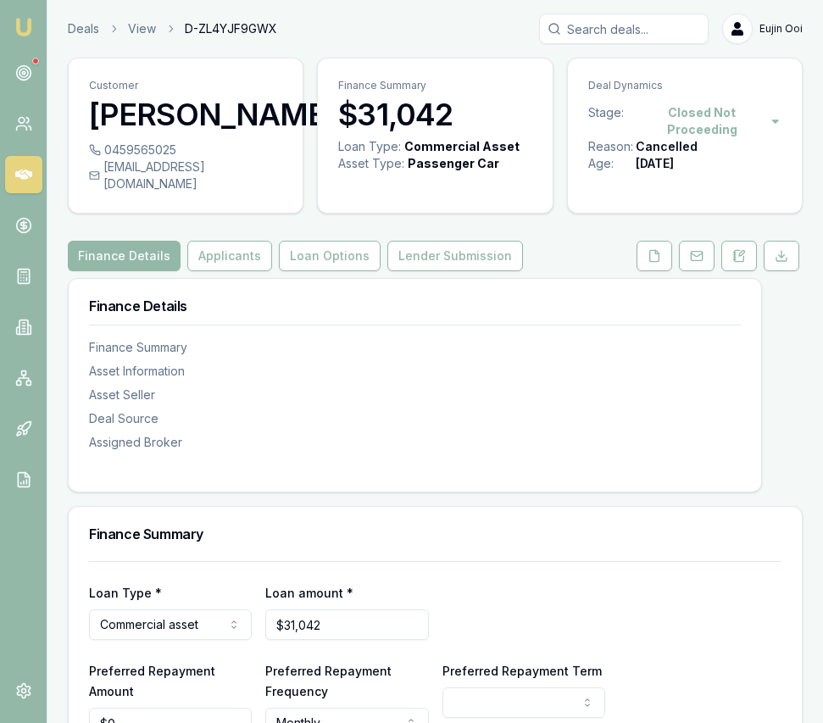
click at [28, 30] on img at bounding box center [24, 27] width 20 height 20
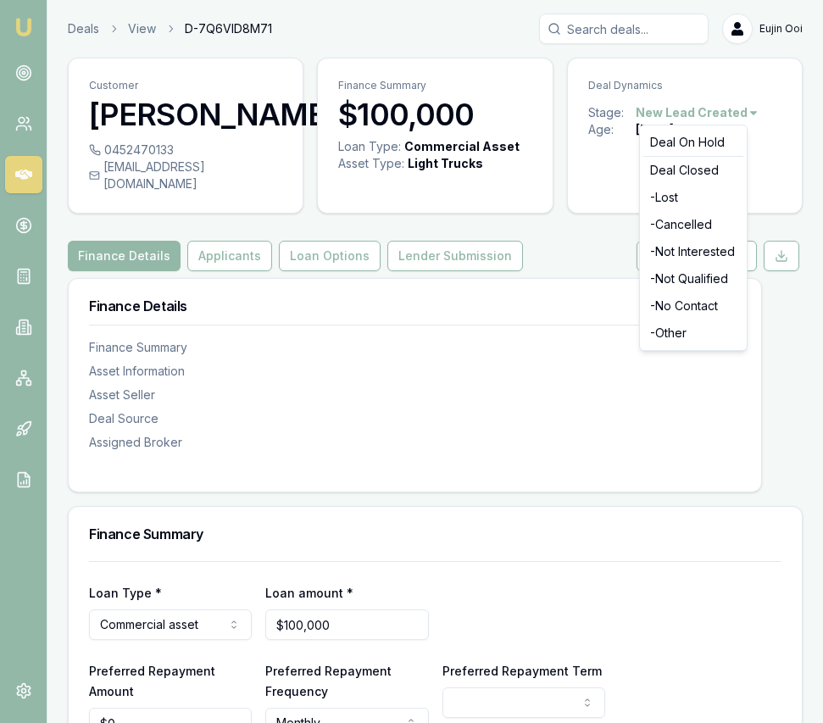
click at [703, 112] on html "Emu Broker Deals View D-7Q6VID8M71 [PERSON_NAME] Toggle Menu Customer [PERSON_N…" at bounding box center [411, 361] width 823 height 723
click at [711, 190] on div "- Lost" at bounding box center [694, 197] width 100 height 27
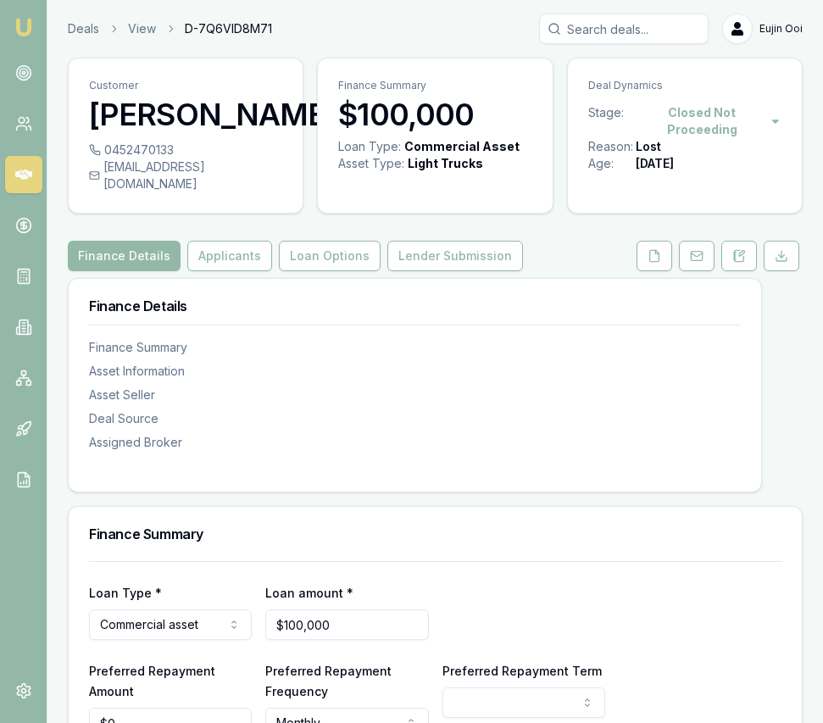
click at [20, 34] on img at bounding box center [24, 27] width 20 height 20
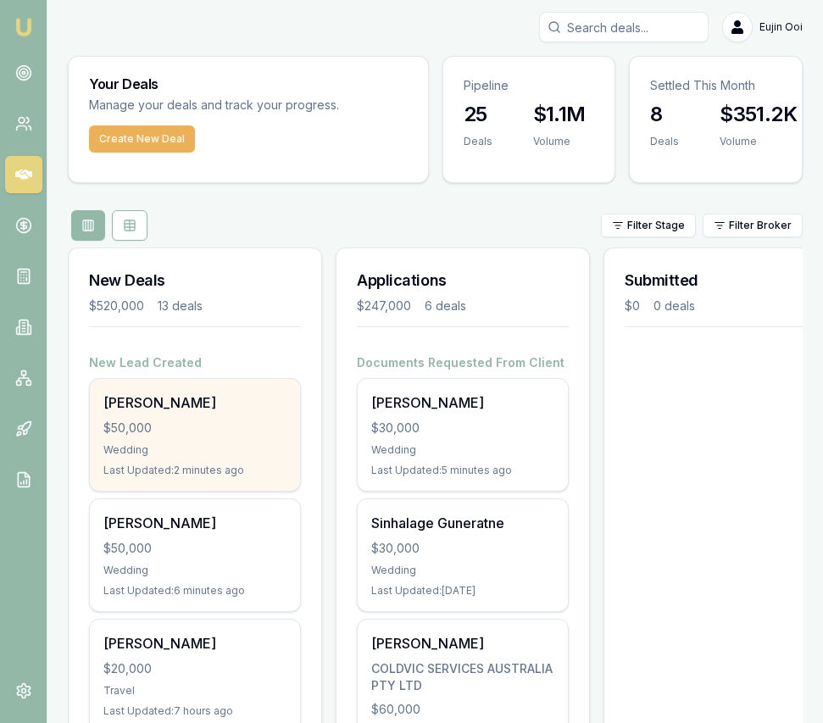
scroll to position [3, 0]
click at [235, 439] on div "Usman Siddiq $50,000 Wedding Last Updated: 2 minutes ago" at bounding box center [195, 434] width 210 height 112
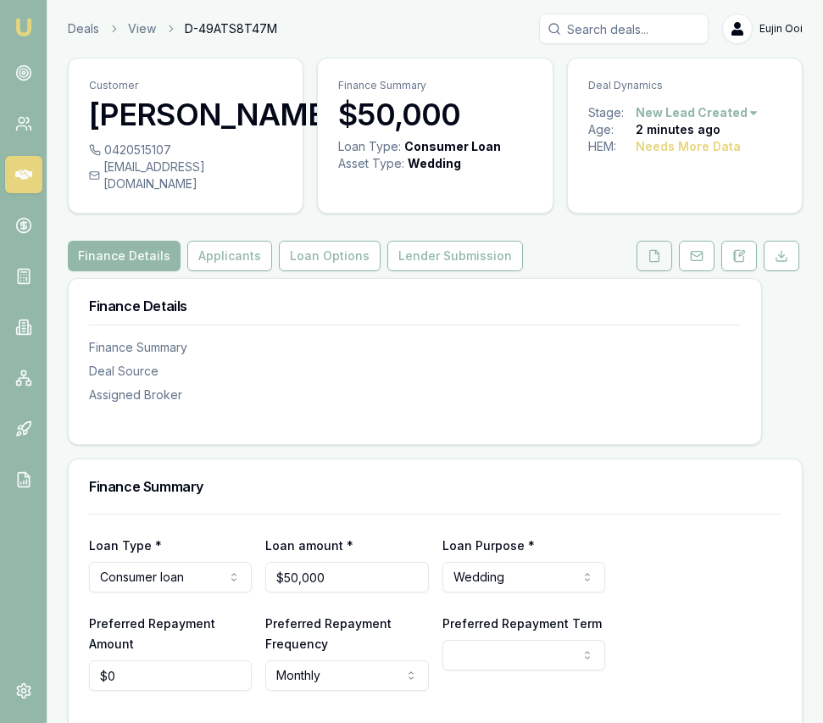
click at [644, 271] on button at bounding box center [655, 256] width 36 height 31
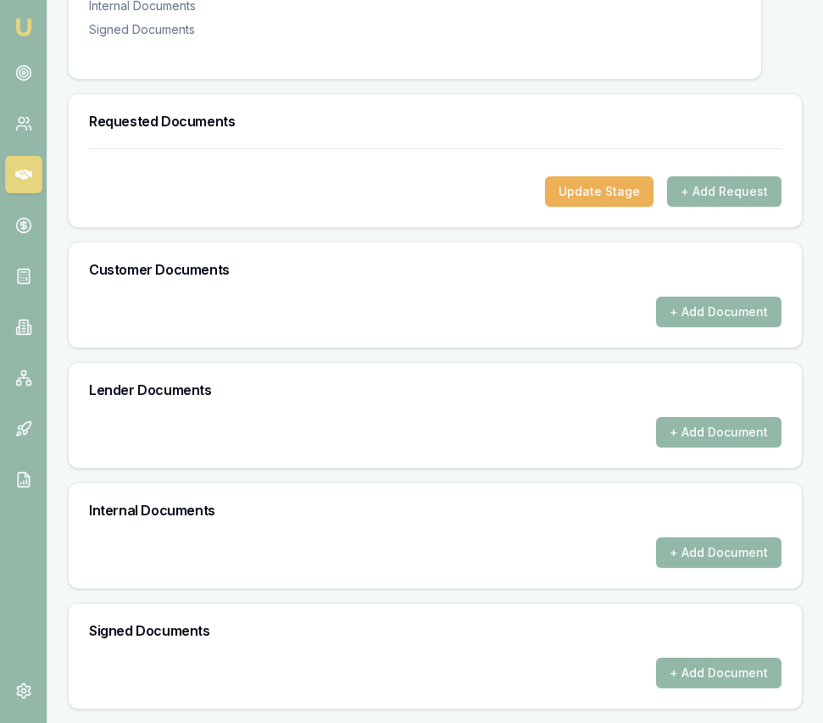
scroll to position [437, 0]
click at [727, 203] on button "+ Add Request" at bounding box center [724, 191] width 114 height 31
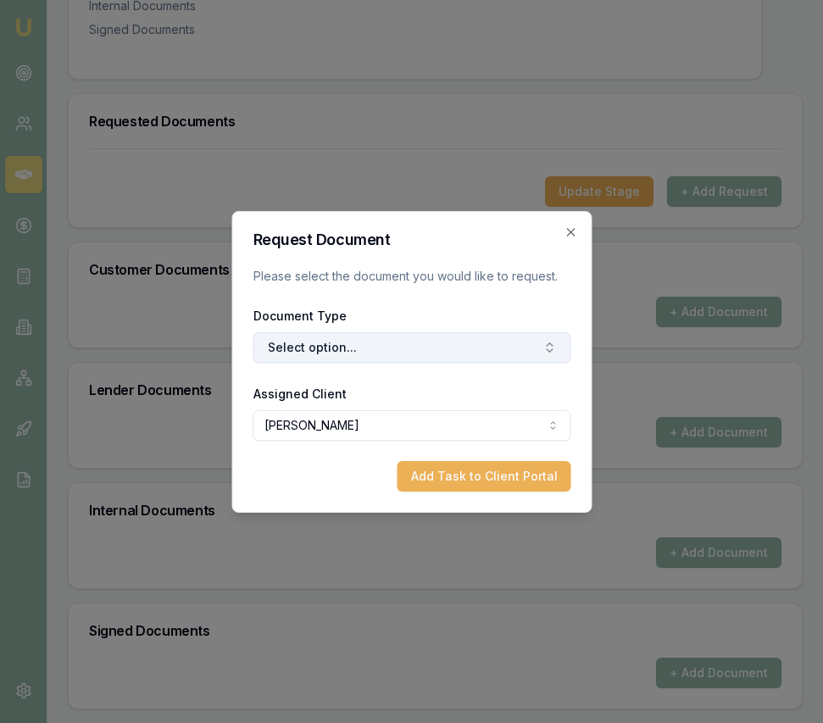
click at [386, 352] on button "Select option..." at bounding box center [412, 347] width 318 height 31
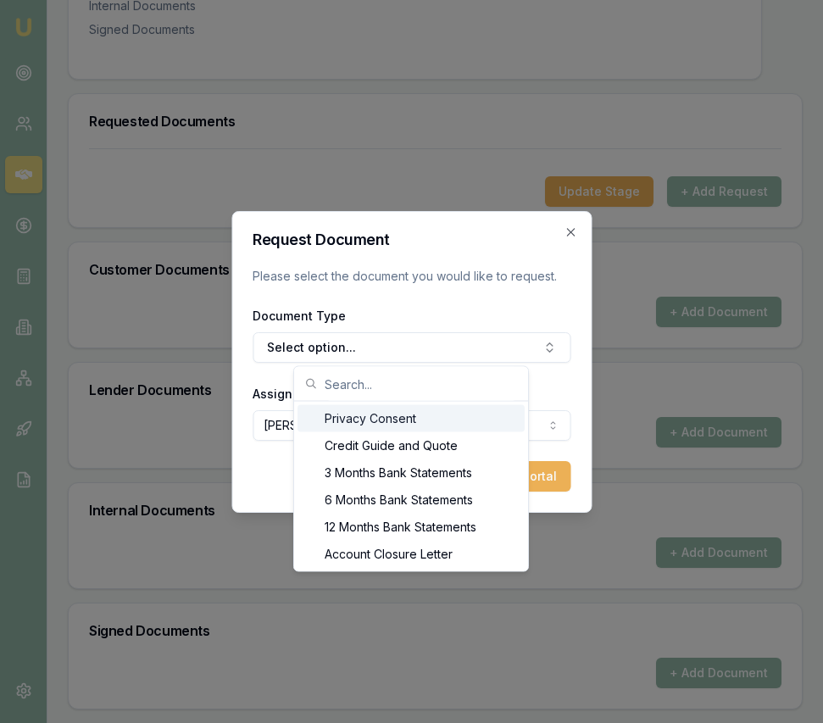
click at [382, 411] on div "Privacy Consent" at bounding box center [411, 418] width 227 height 27
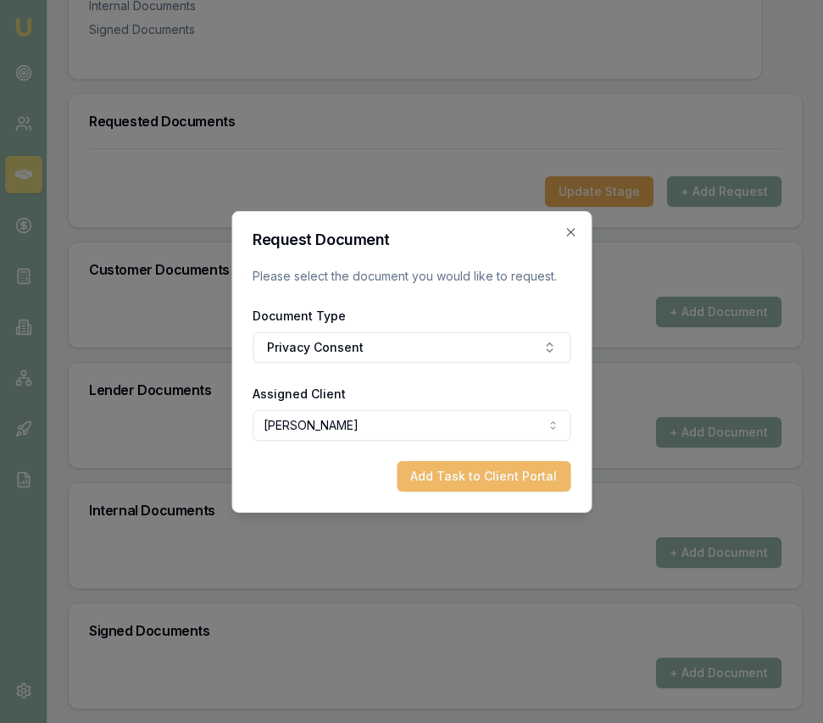
click at [463, 475] on button "Add Task to Client Portal" at bounding box center [484, 476] width 174 height 31
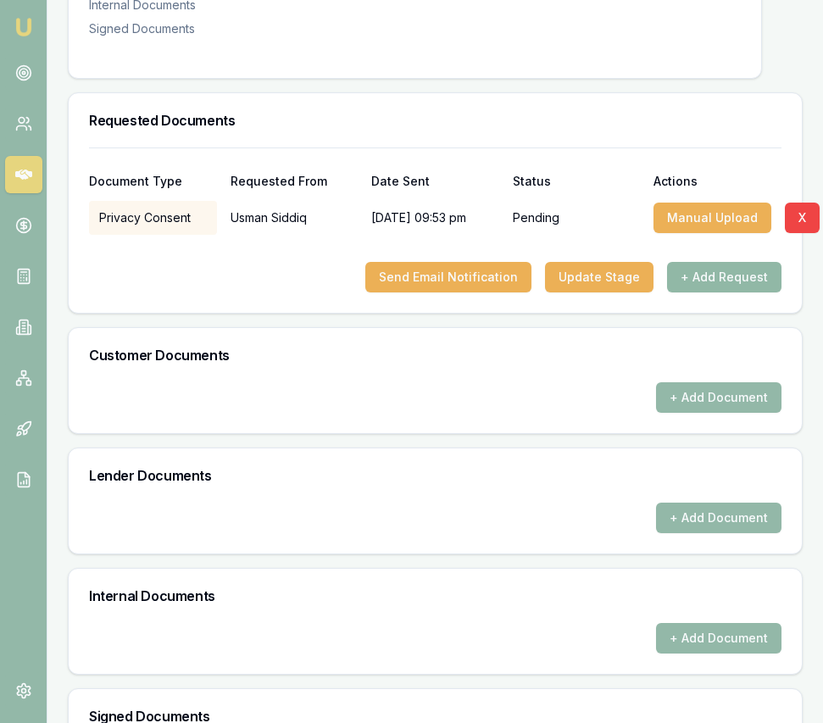
click at [699, 287] on button "+ Add Request" at bounding box center [724, 277] width 114 height 31
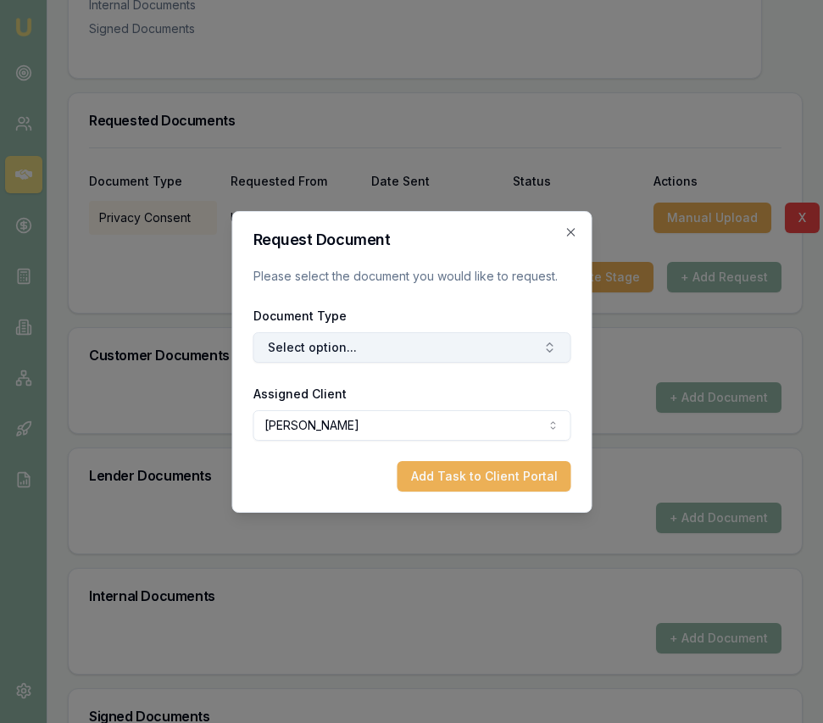
click at [345, 349] on button "Select option..." at bounding box center [412, 347] width 318 height 31
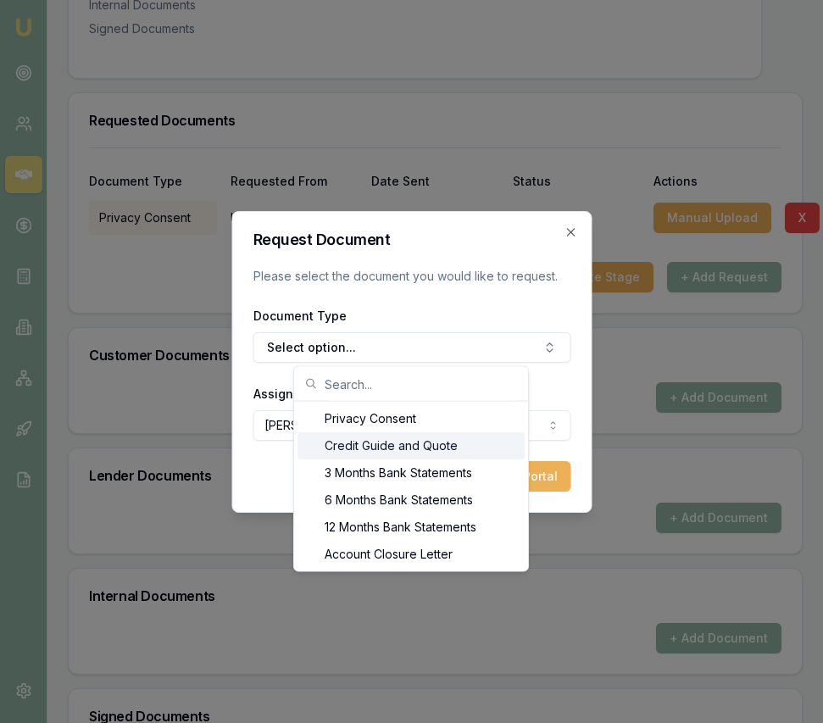
click at [346, 450] on div "Credit Guide and Quote" at bounding box center [411, 445] width 227 height 27
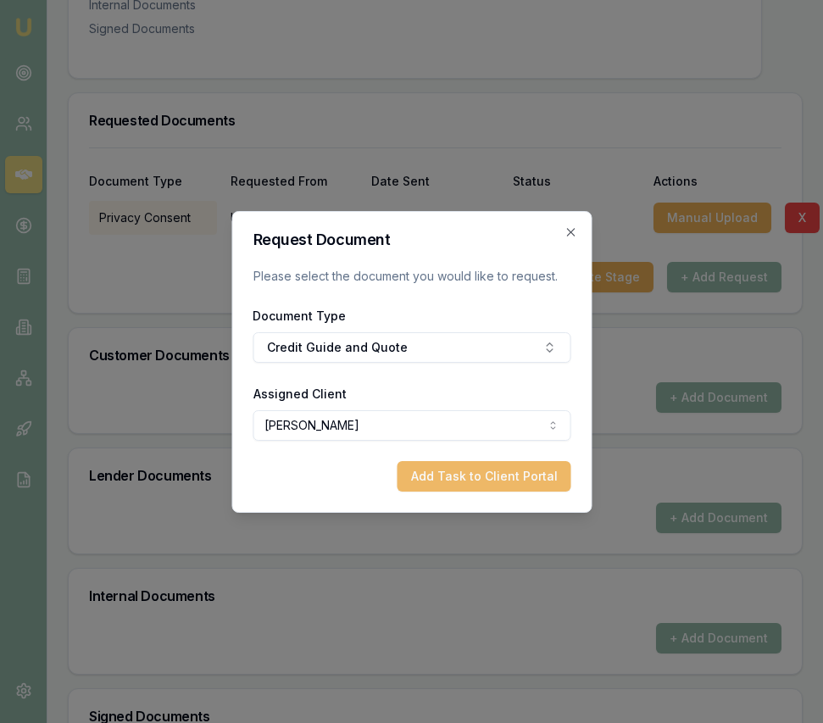
click at [480, 482] on button "Add Task to Client Portal" at bounding box center [484, 476] width 174 height 31
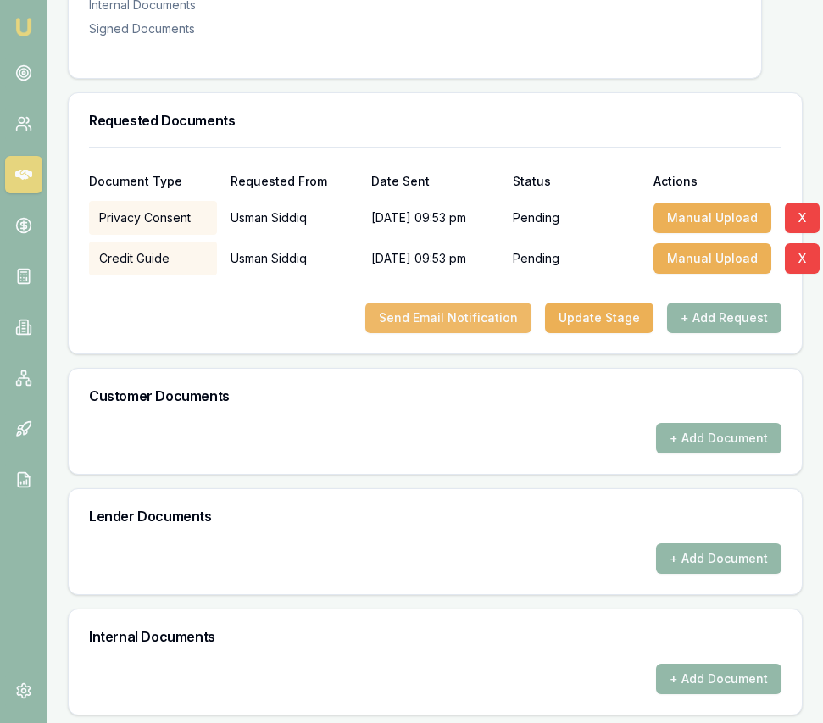
click at [441, 327] on button "Send Email Notification" at bounding box center [448, 318] width 166 height 31
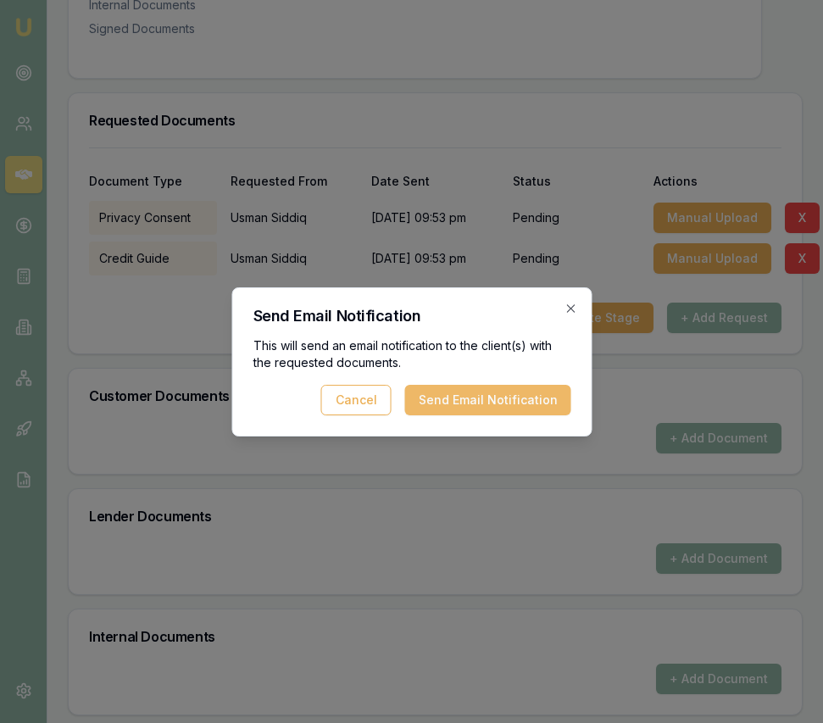
drag, startPoint x: 457, startPoint y: 406, endPoint x: 397, endPoint y: 449, distance: 74.1
click at [457, 406] on button "Send Email Notification" at bounding box center [487, 400] width 166 height 31
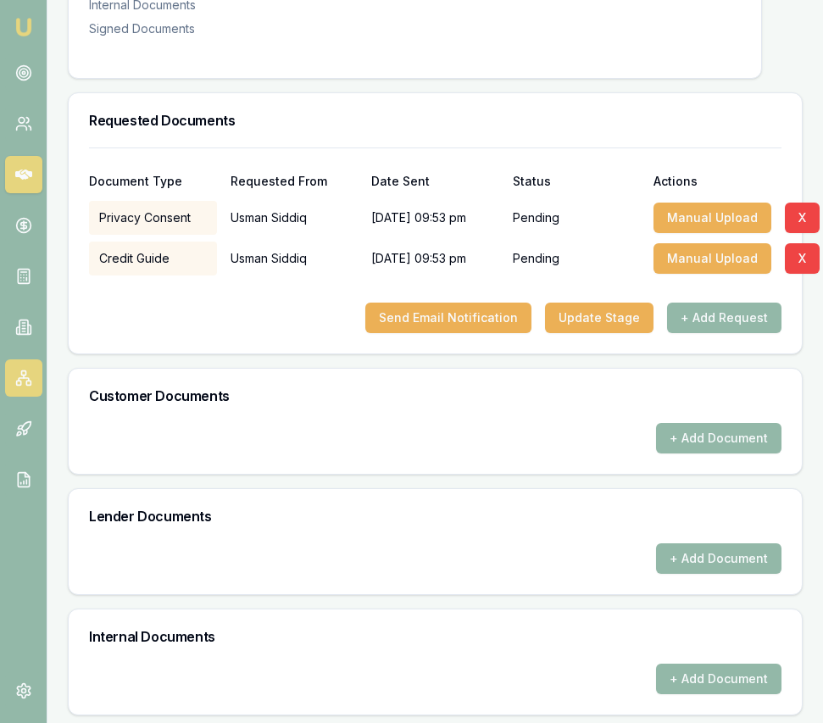
click at [27, 386] on icon at bounding box center [23, 378] width 17 height 17
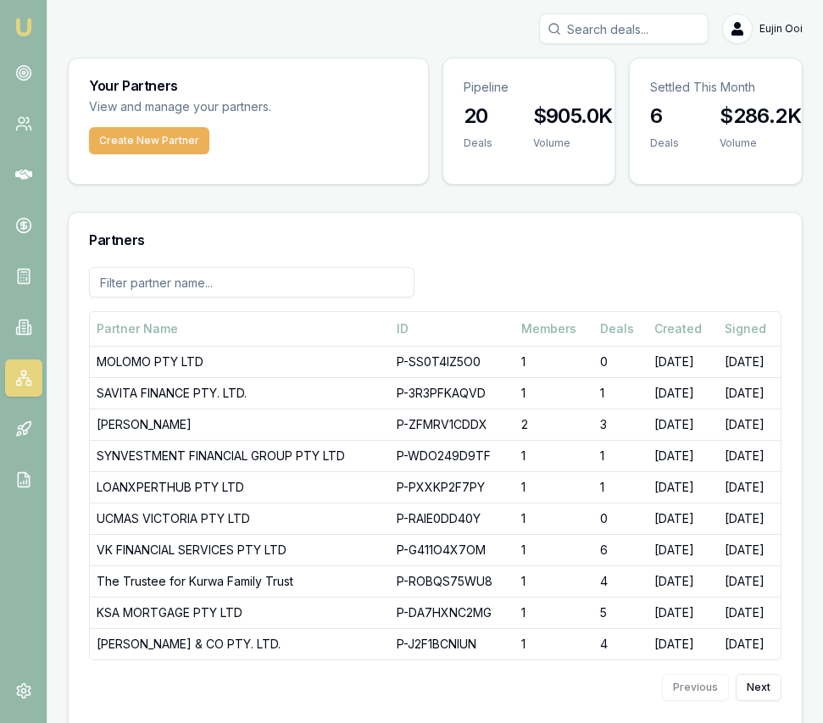
scroll to position [10, 0]
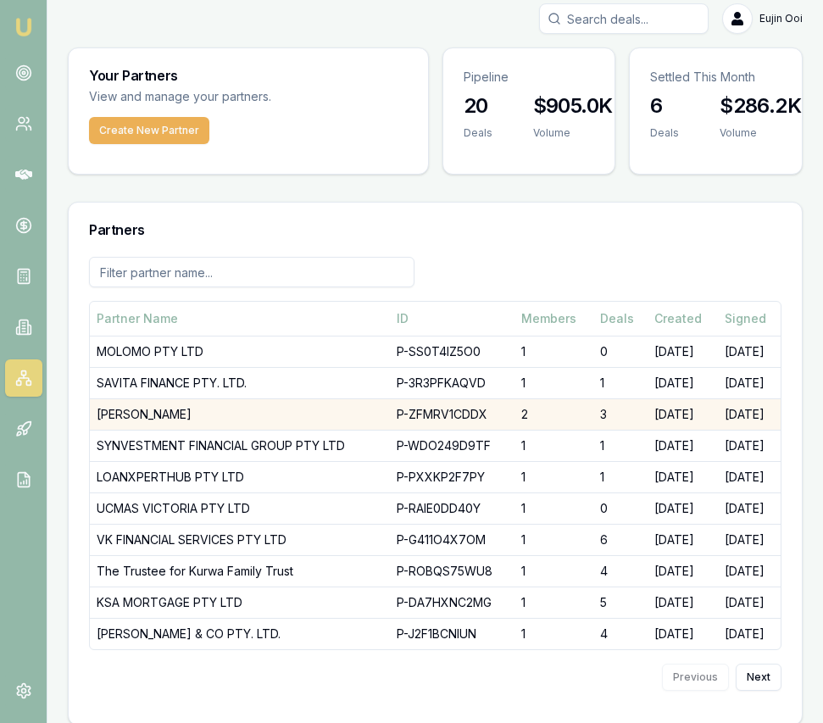
click at [163, 410] on td "DHANKHAR, SANJEEV" at bounding box center [240, 413] width 300 height 31
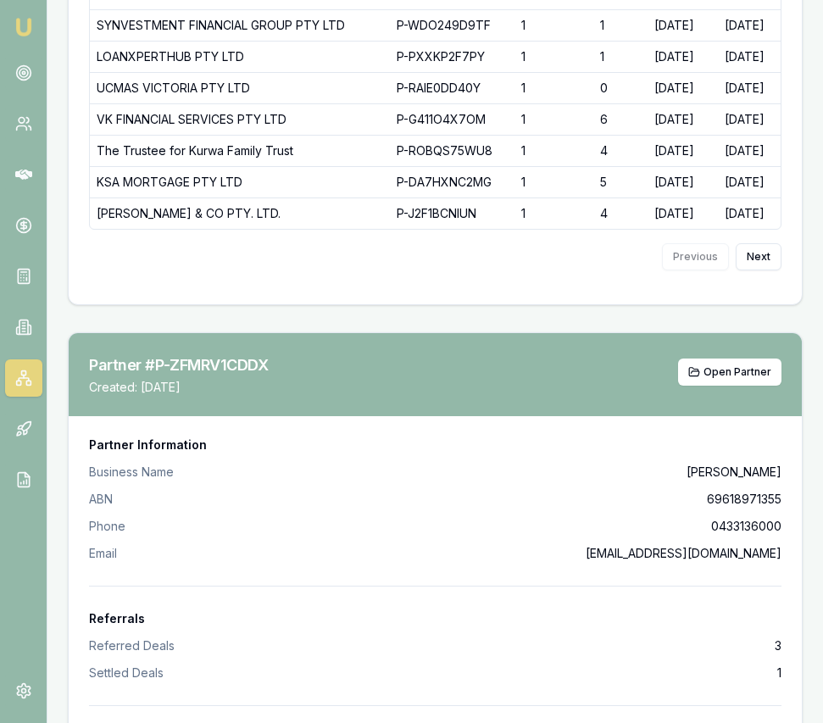
scroll to position [467, 0]
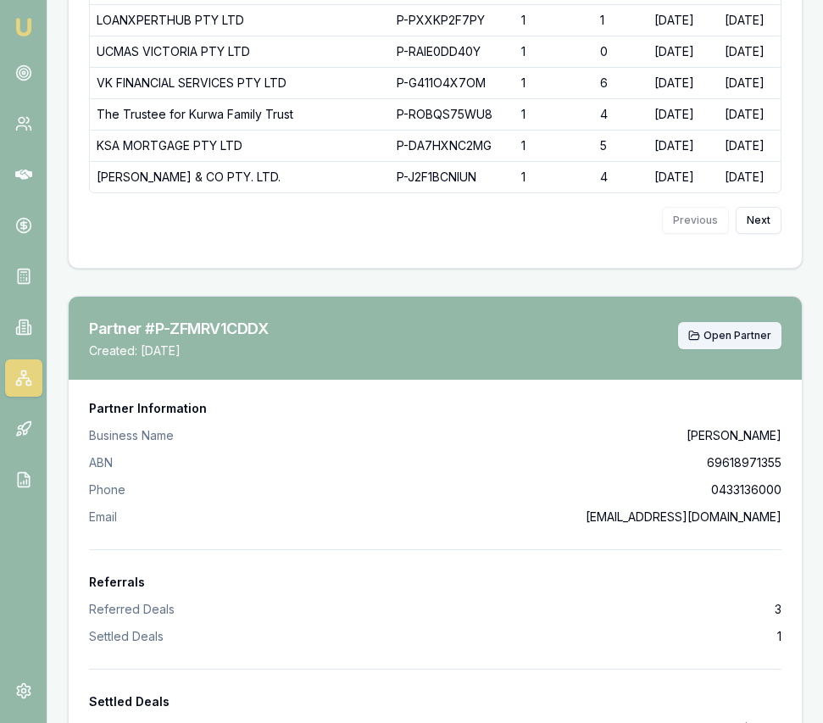
click at [704, 334] on button "Open Partner" at bounding box center [729, 335] width 103 height 27
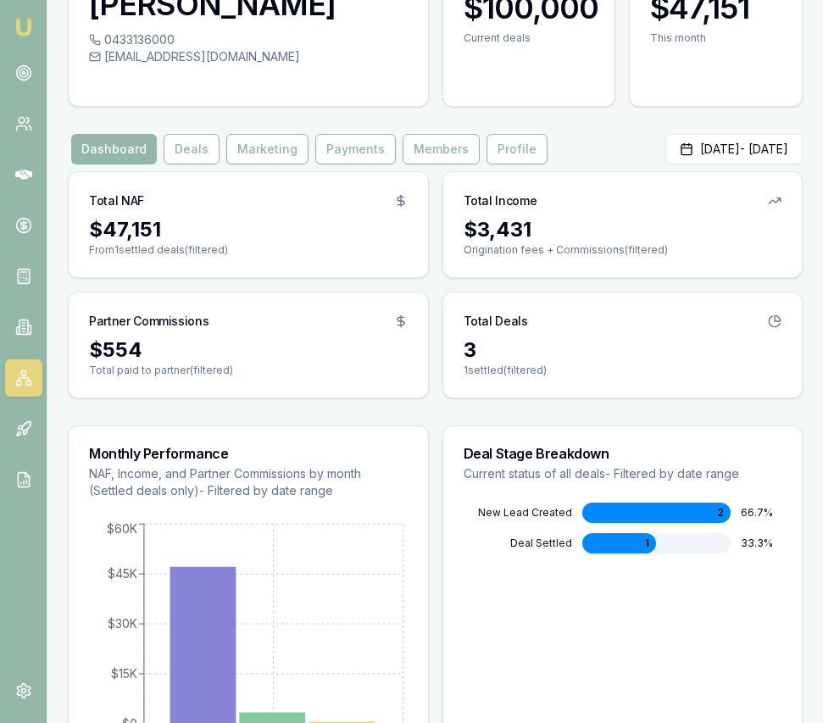
scroll to position [109, 0]
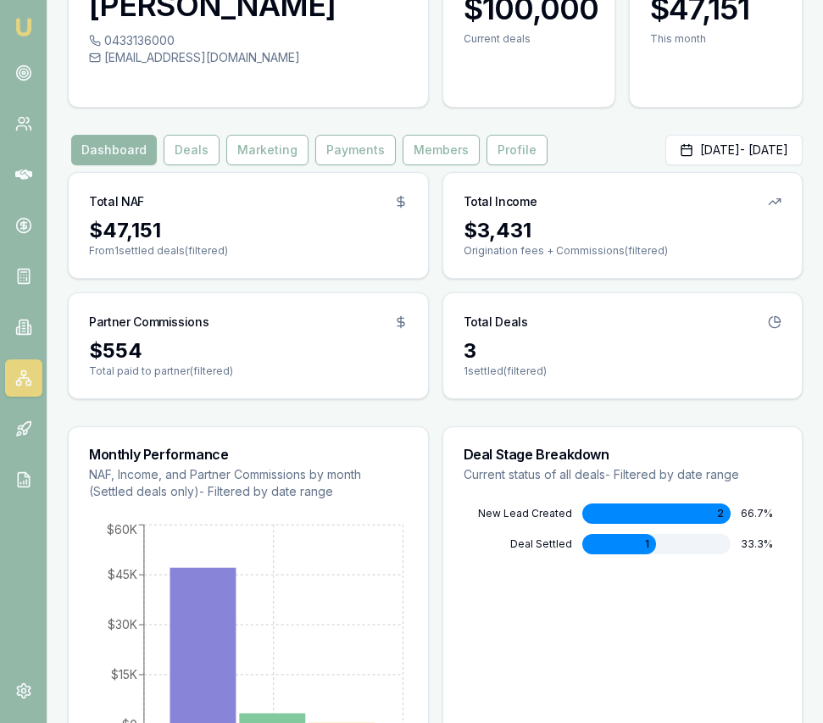
click at [220, 149] on div "Dashboard Deals Marketing Payments Members Profile" at bounding box center [309, 150] width 483 height 31
click at [202, 154] on button "Deals" at bounding box center [192, 150] width 56 height 31
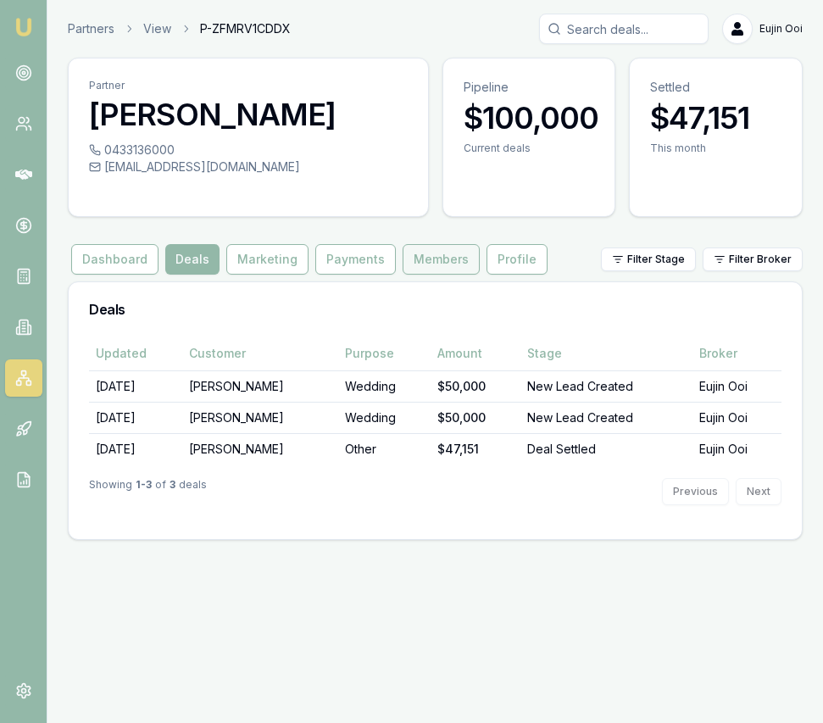
click at [413, 263] on button "Members" at bounding box center [441, 259] width 77 height 31
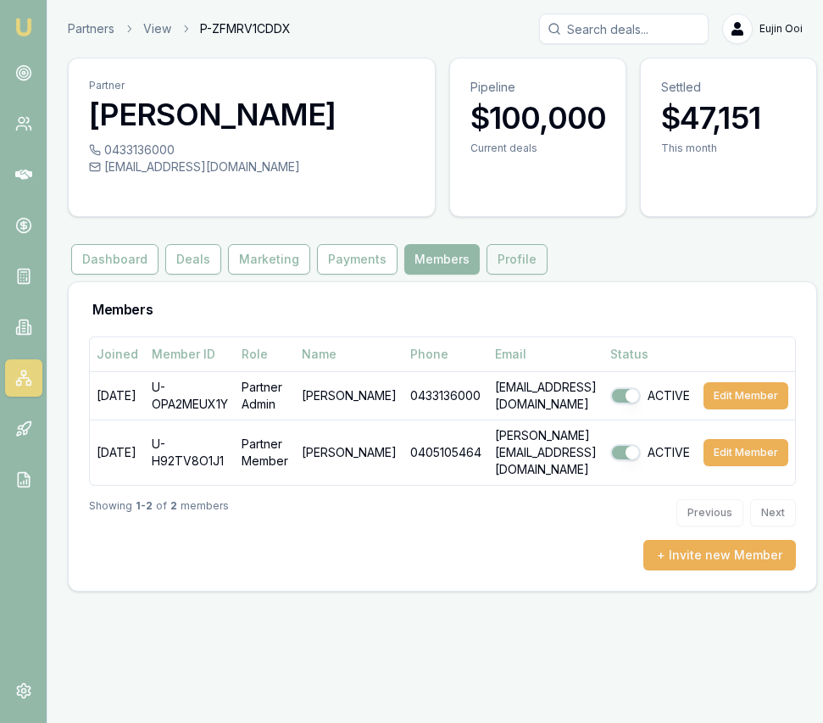
click at [516, 265] on button "Profile" at bounding box center [517, 259] width 61 height 31
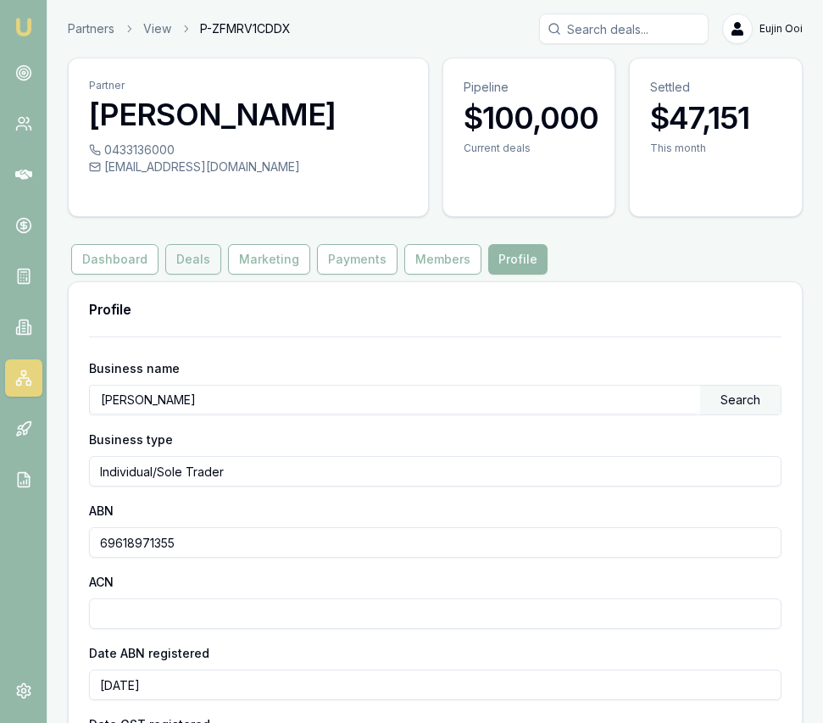
click at [180, 248] on button "Deals" at bounding box center [193, 259] width 56 height 31
